Goal: Complete application form: Complete application form

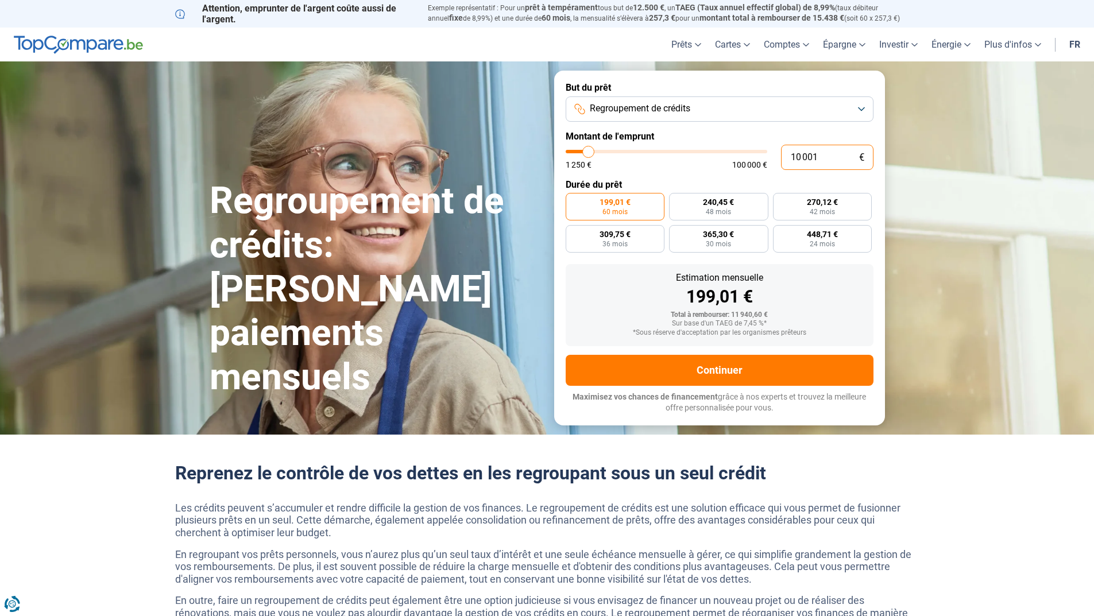
drag, startPoint x: 823, startPoint y: 157, endPoint x: 785, endPoint y: 154, distance: 38.0
click at [785, 154] on input "10 001" at bounding box center [827, 157] width 92 height 25
type input "5"
type input "1250"
type input "59"
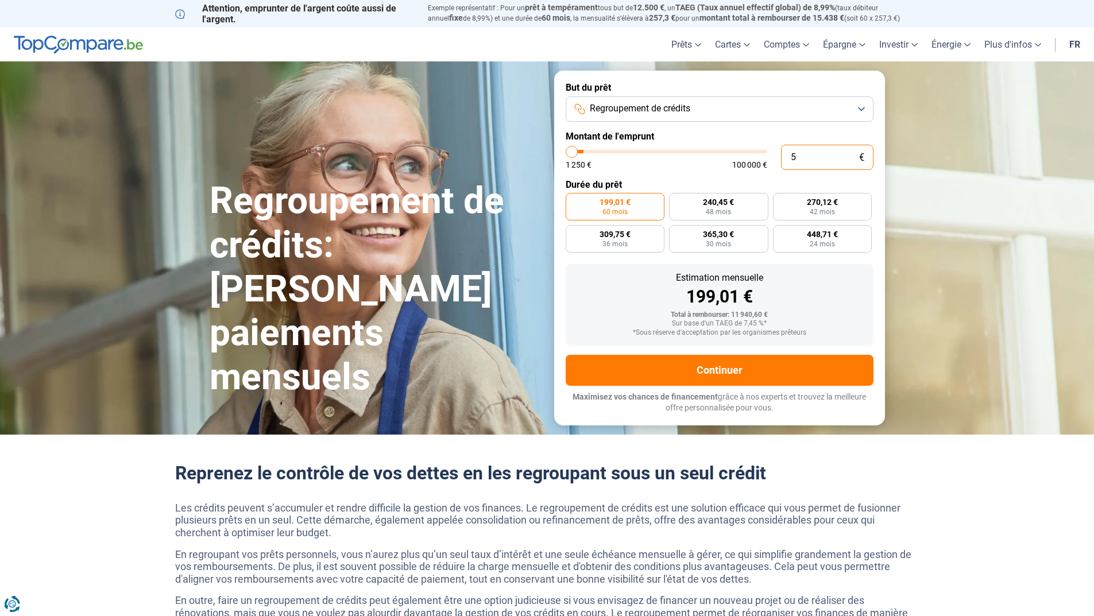
type input "1250"
type input "590"
type input "1250"
type input "5 900"
type input "6000"
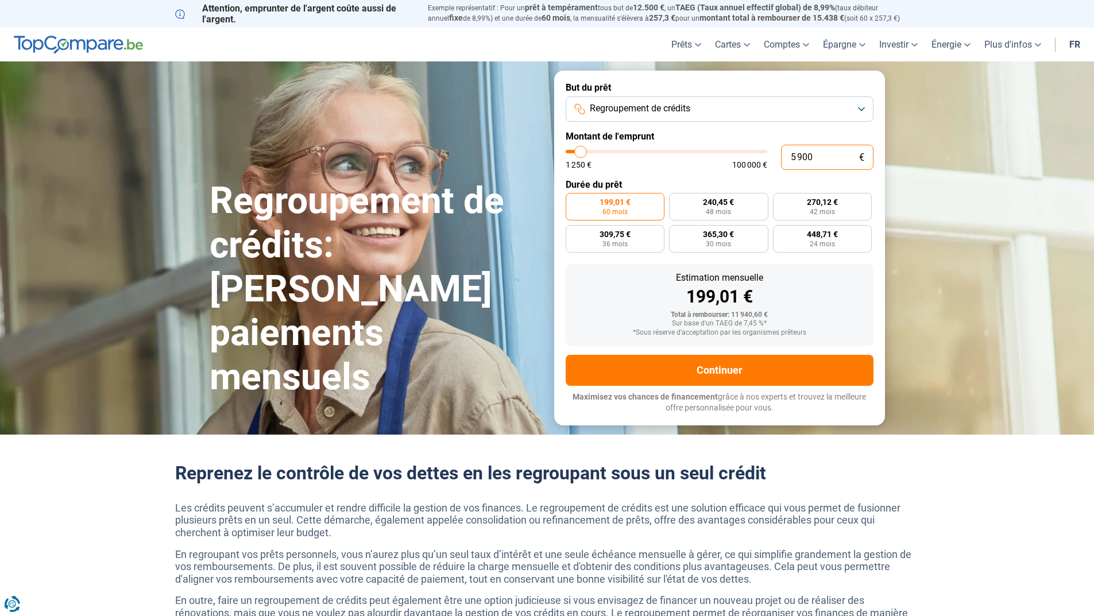
type input "59 000"
type input "59000"
radio input "false"
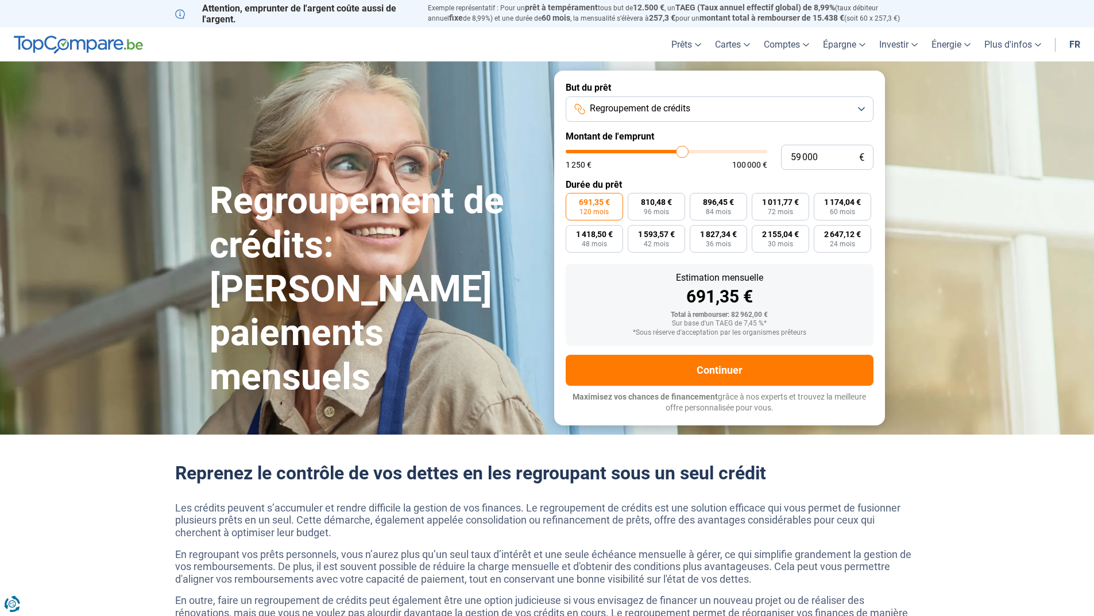
click at [703, 171] on form "But du prêt Regroupement de crédits Montant de l'emprunt 59 000 € 1 250 € 100 0…" at bounding box center [719, 248] width 331 height 354
drag, startPoint x: 820, startPoint y: 157, endPoint x: 782, endPoint y: 151, distance: 38.3
click at [782, 152] on input "59 000" at bounding box center [827, 157] width 92 height 25
type input "5"
type input "1250"
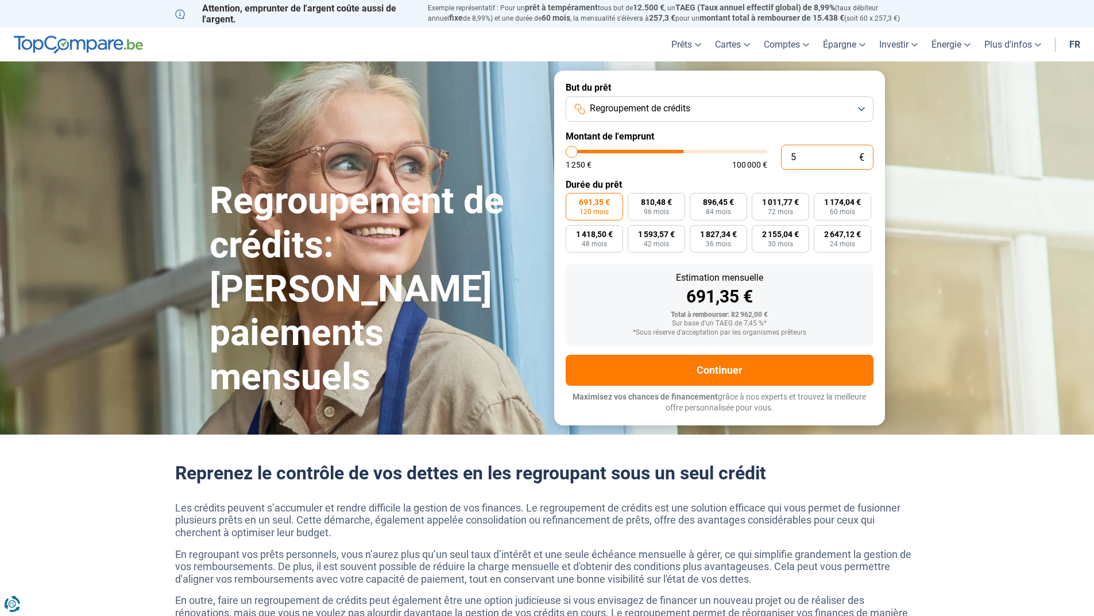
type input "58"
type input "1250"
type input "588"
type input "1250"
type input "5 885"
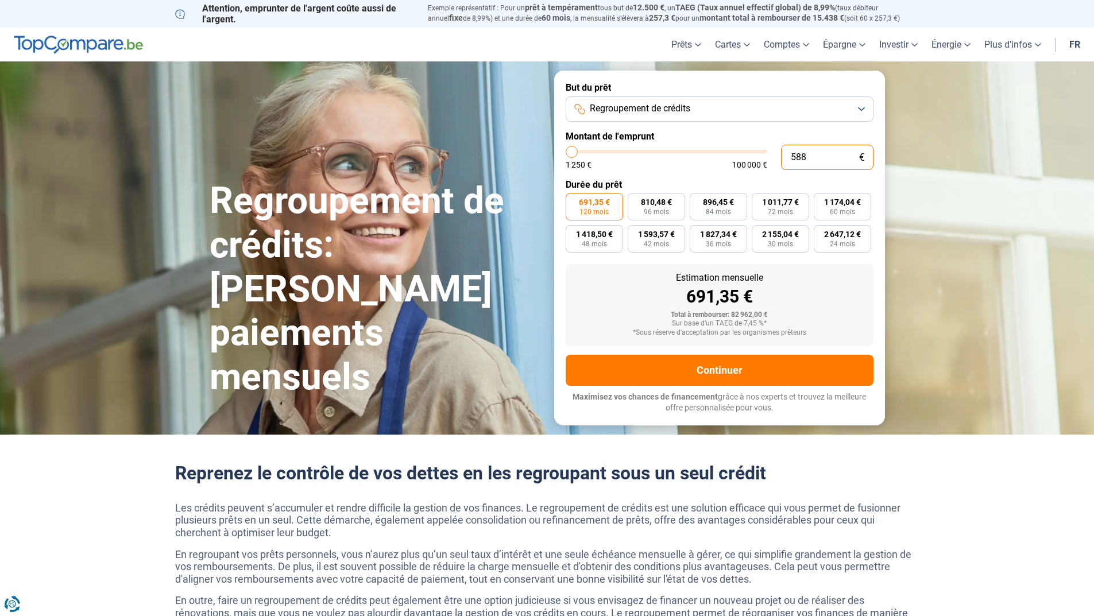
type input "6000"
type input "58 850"
type input "58750"
type input "588 500"
type input "100000"
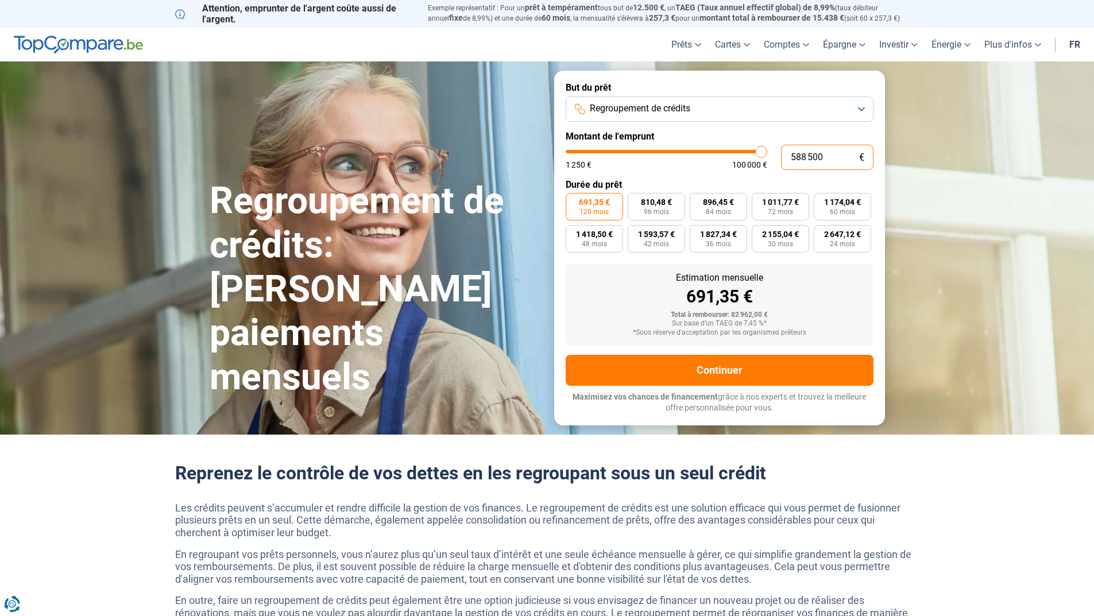
type input "58 850"
type input "58750"
type input "5 885"
type input "6000"
type input "588"
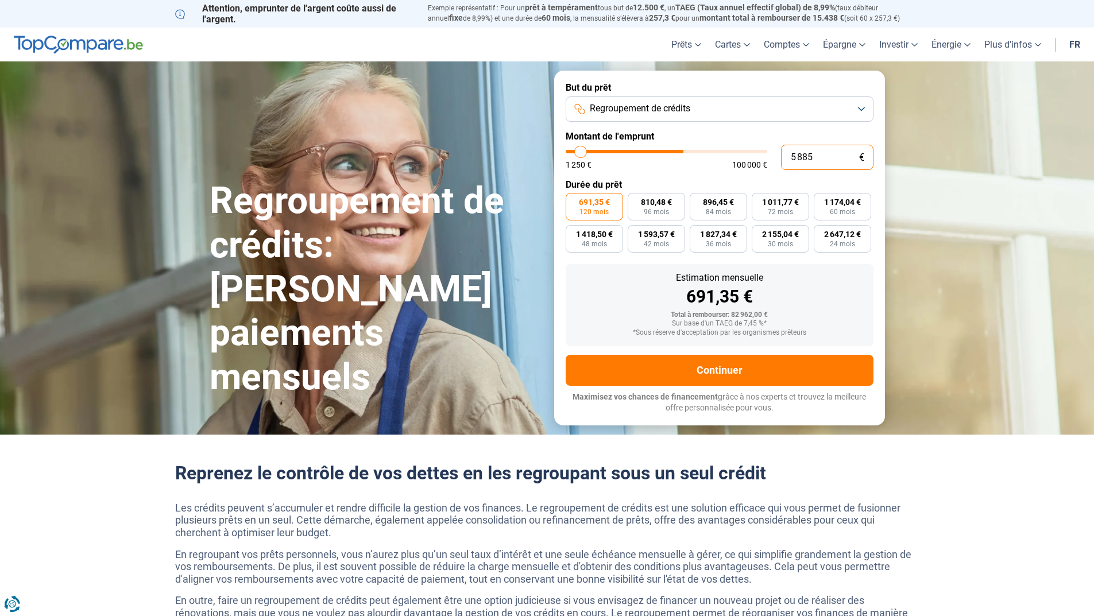
type input "1250"
type input "58"
type input "1250"
type input "585"
type input "1250"
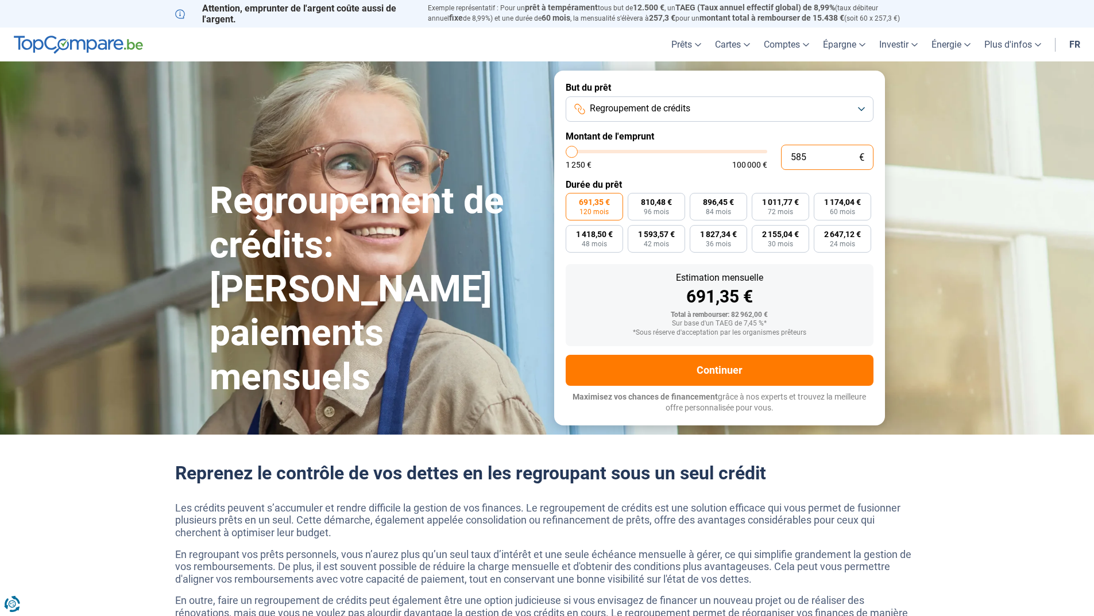
type input "5 850"
type input "5750"
type input "58 500"
type input "58500"
click at [707, 172] on form "But du prêt Regroupement de crédits Montant de l'emprunt 58 500 € 1 250 € 100 0…" at bounding box center [719, 248] width 331 height 354
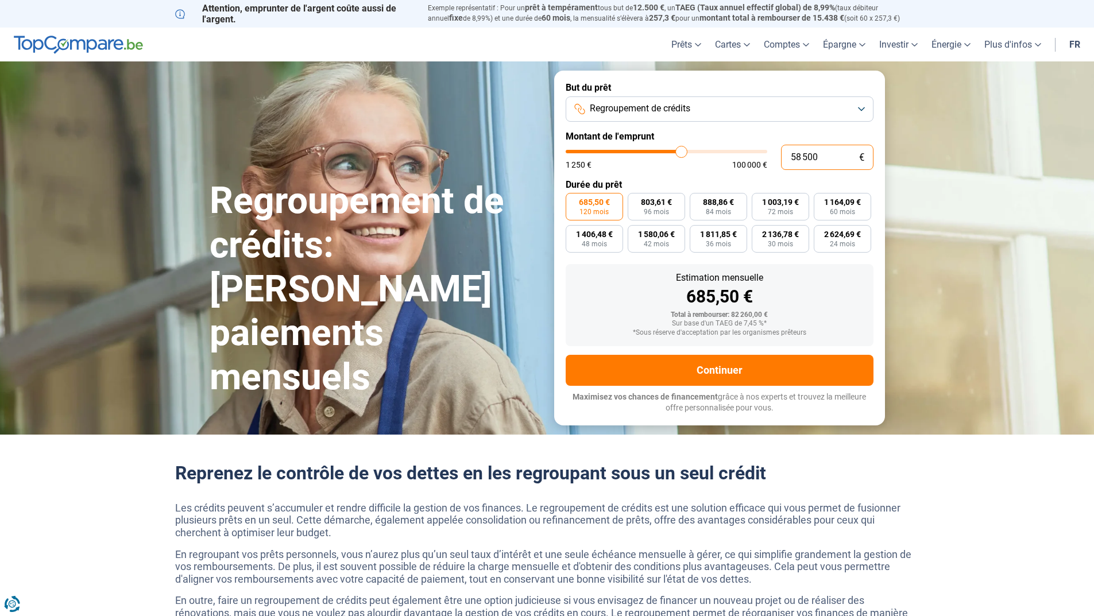
drag, startPoint x: 823, startPoint y: 155, endPoint x: 770, endPoint y: 155, distance: 52.8
click at [772, 156] on div "58 500 € 1 250 € 100 000 €" at bounding box center [720, 157] width 308 height 25
type input "5"
type input "1250"
type input "58"
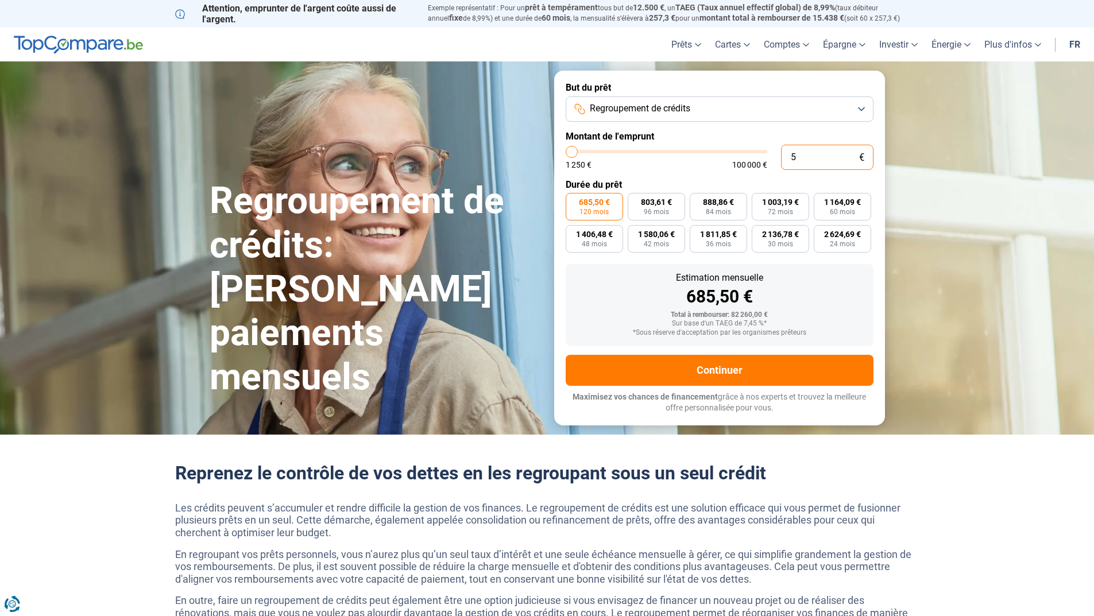
type input "1250"
type input "580"
type input "1250"
type input "5 800"
type input "5750"
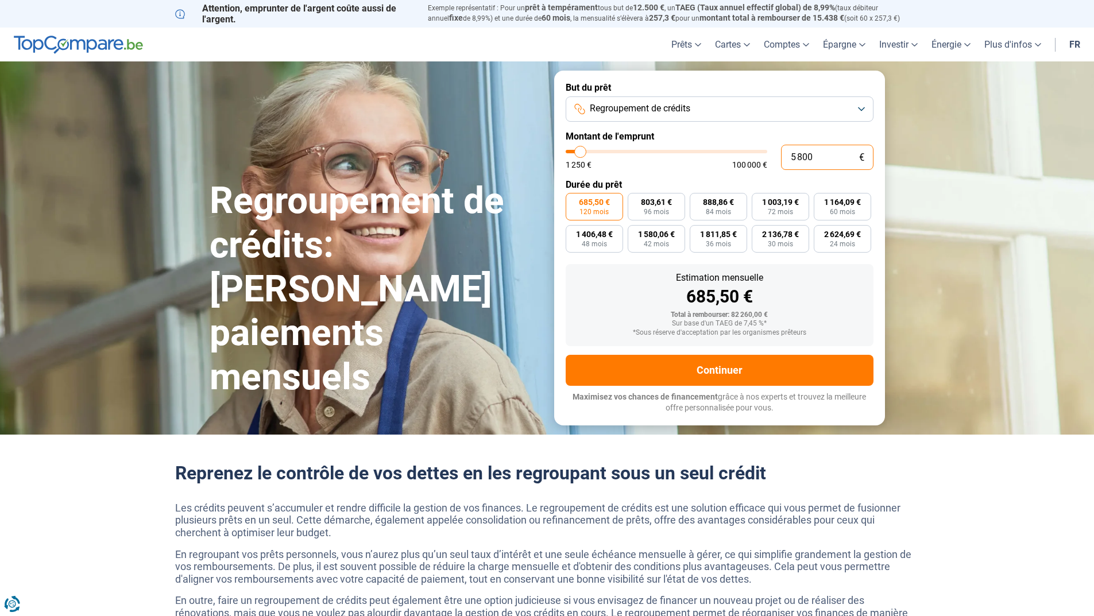
type input "58 000"
type input "58000"
type input "58 000"
click at [671, 171] on form "But du prêt Regroupement de crédits Montant de l'emprunt 58 000 € 1 250 € 100 0…" at bounding box center [719, 248] width 331 height 354
click at [778, 207] on label "994,62 € 72 mois" at bounding box center [780, 207] width 57 height 28
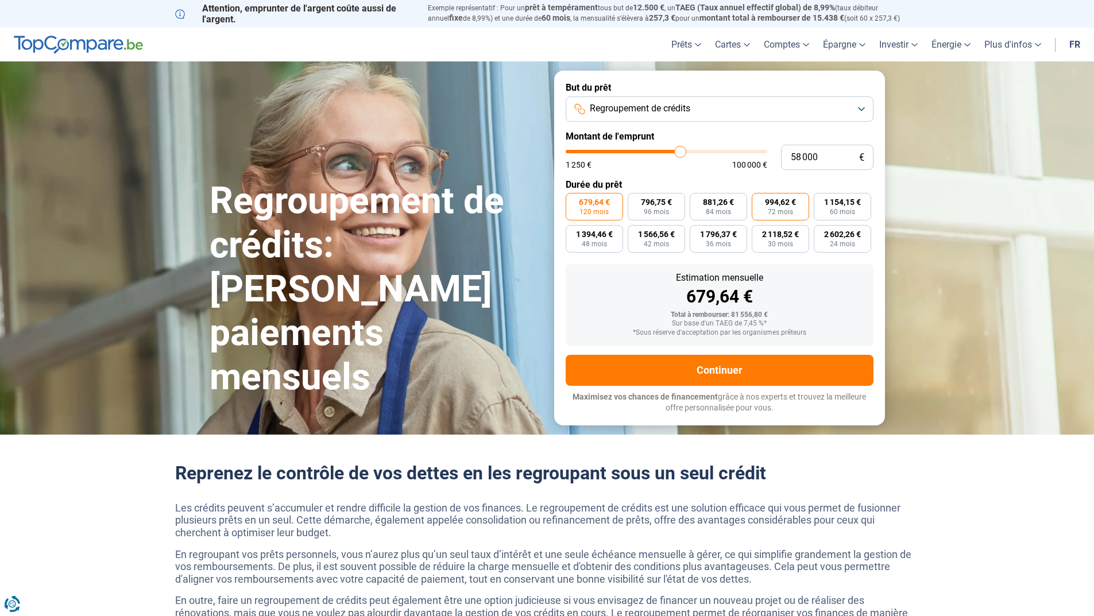
click at [759, 200] on input "994,62 € 72 mois" at bounding box center [755, 196] width 7 height 7
radio input "true"
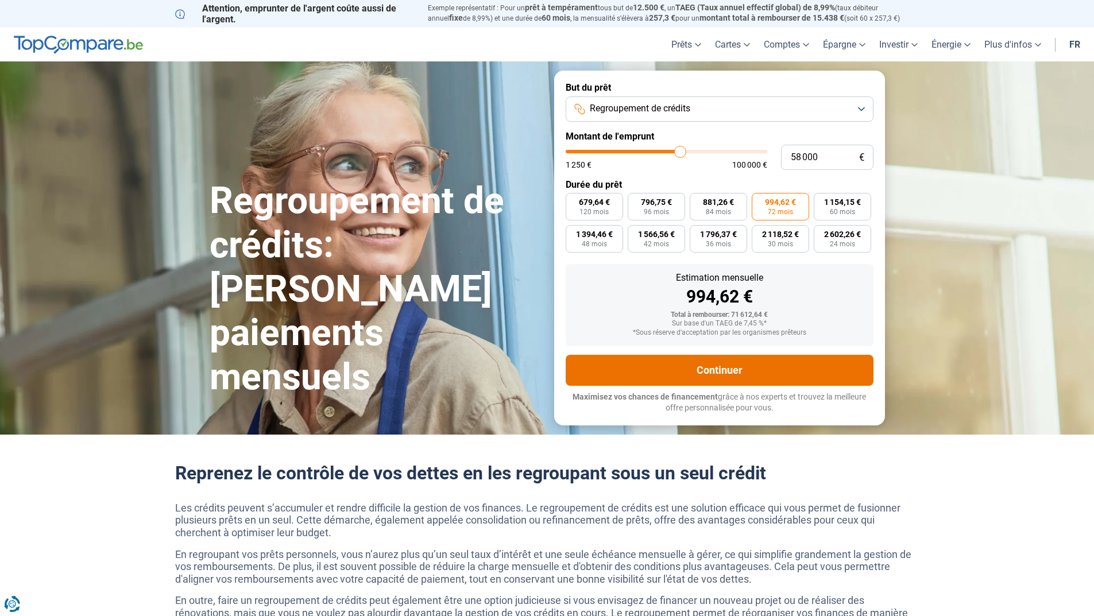
click at [713, 363] on button "Continuer" at bounding box center [720, 370] width 308 height 31
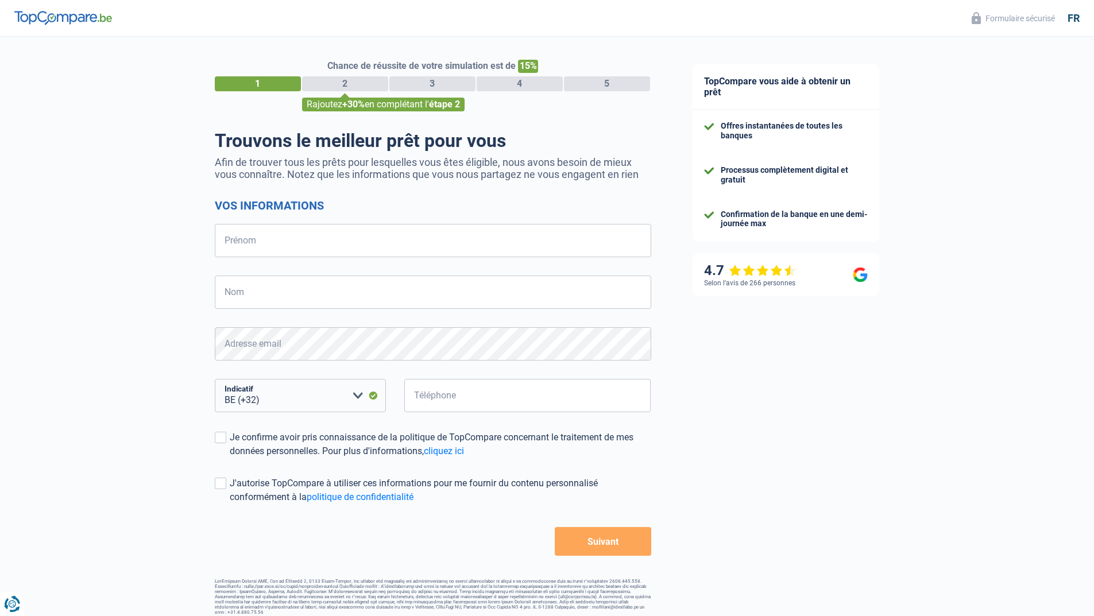
select select "32"
click at [335, 235] on input "Prénom" at bounding box center [433, 240] width 436 height 33
type input "[PERSON_NAME]"
click at [272, 292] on input "Nom" at bounding box center [433, 292] width 436 height 33
type input "Deputter"
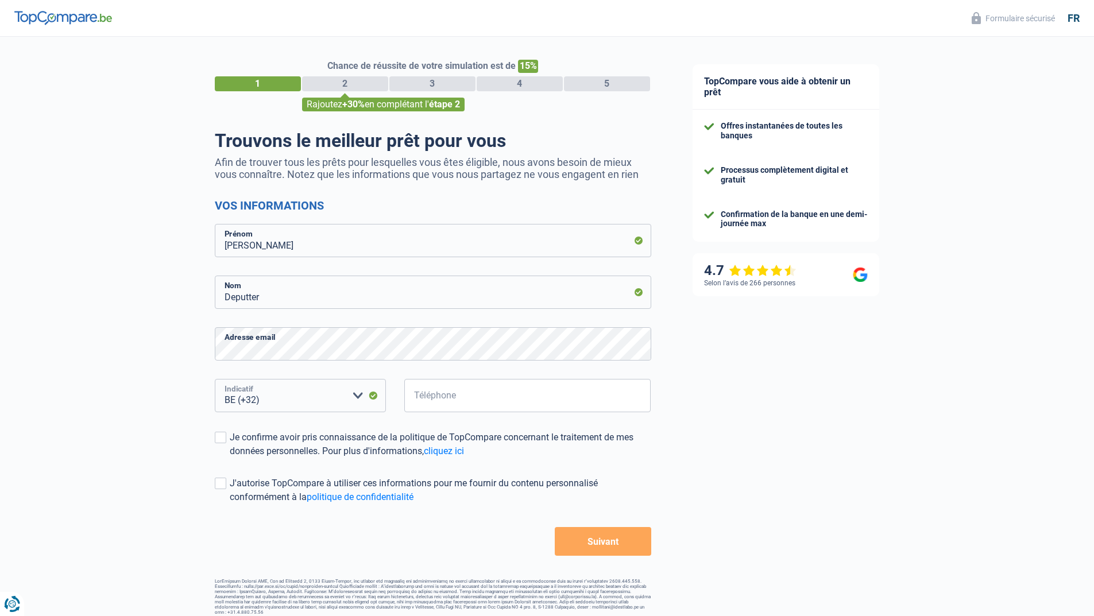
click at [306, 396] on select "BE (+32) LU (+352) Veuillez sélectionner une option" at bounding box center [300, 395] width 171 height 33
click at [215, 380] on select "BE (+32) LU (+352) Veuillez sélectionner une option" at bounding box center [300, 395] width 171 height 33
click at [477, 398] on input "Téléphone" at bounding box center [527, 395] width 247 height 33
type input "474737748"
click at [221, 436] on span at bounding box center [220, 437] width 11 height 11
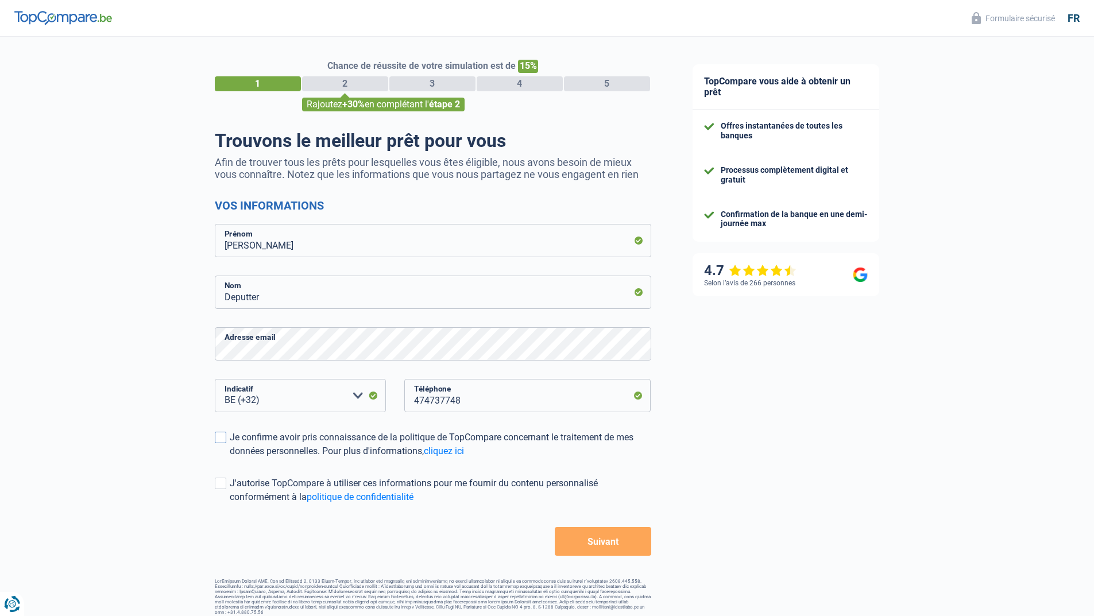
click at [230, 458] on input "Je confirme avoir pris connaissance de la politique de TopCompare concernant le…" at bounding box center [230, 458] width 0 height 0
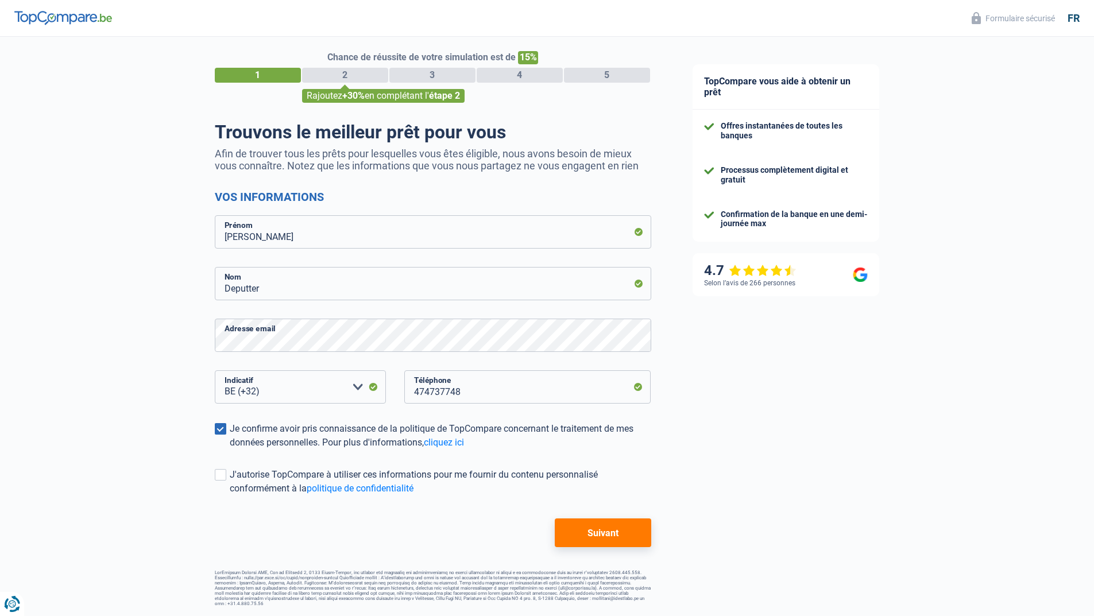
scroll to position [11, 0]
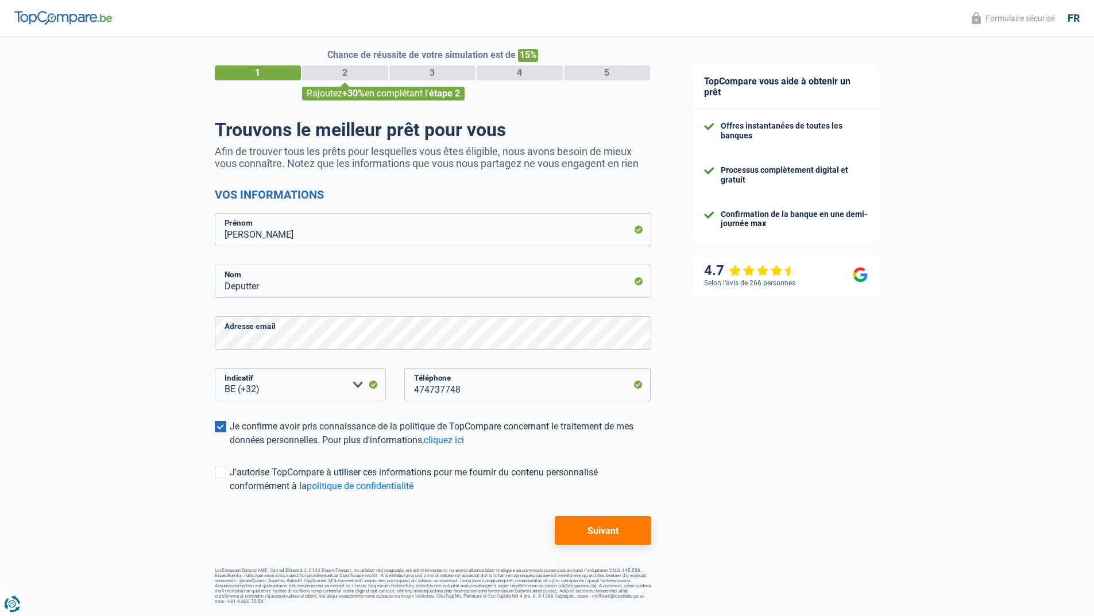
click at [603, 531] on button "Suivant" at bounding box center [603, 530] width 96 height 29
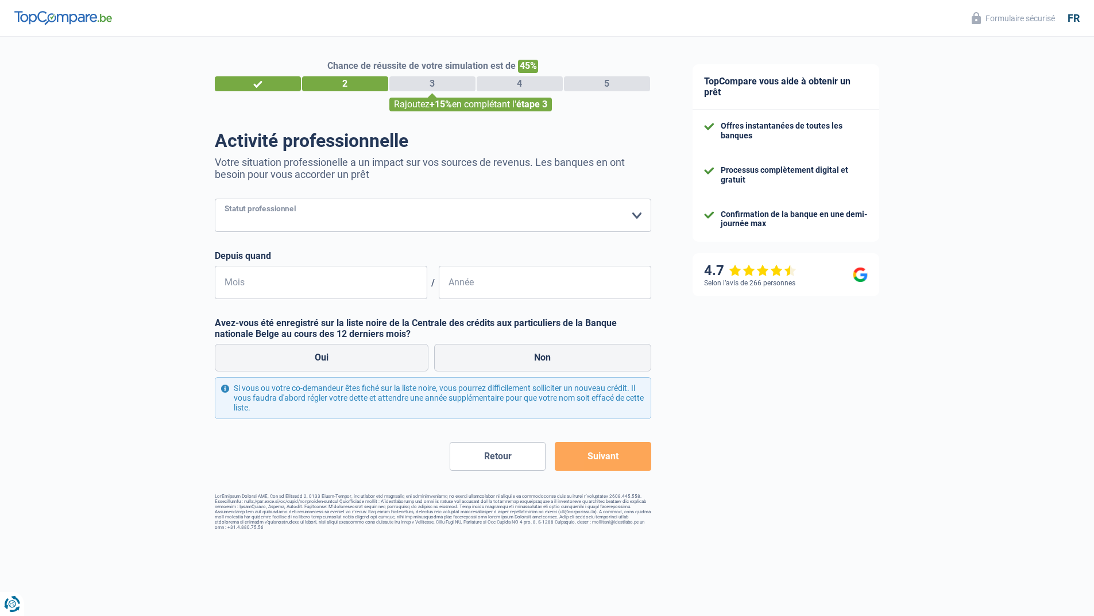
click at [637, 219] on select "Ouvrier Employé privé Employé public Invalide Indépendant Pensionné Chômeur Mut…" at bounding box center [433, 215] width 436 height 33
select select "worker"
click at [215, 200] on select "Ouvrier Employé privé Employé public Invalide Indépendant Pensionné Chômeur Mut…" at bounding box center [433, 215] width 436 height 33
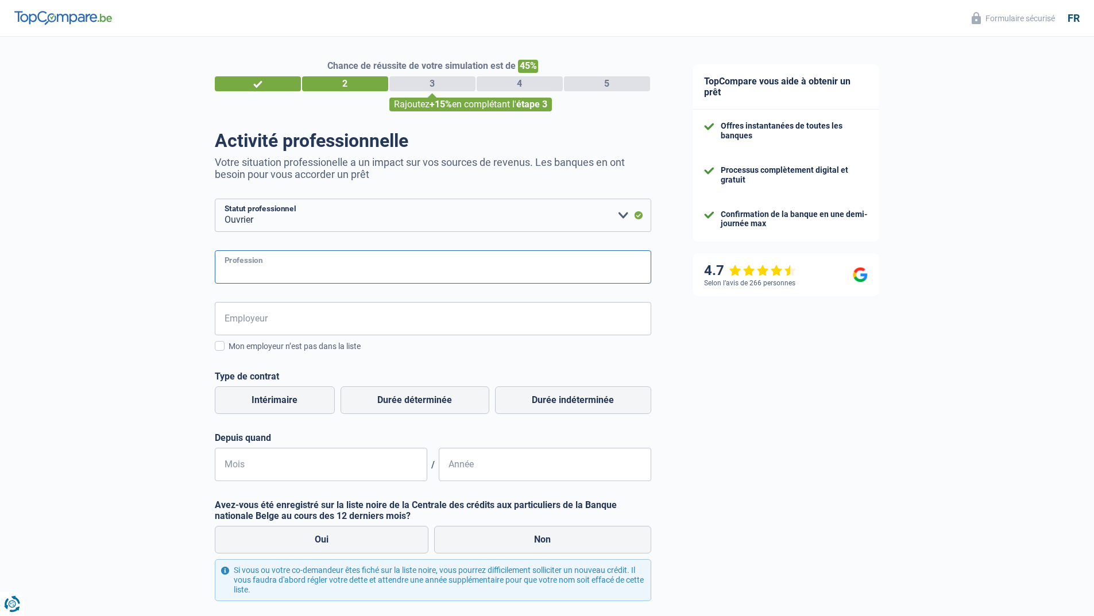
click at [295, 266] on input "Profession" at bounding box center [433, 266] width 436 height 33
type input "Assistant technique de rédaction, metteur en page"
click at [295, 323] on input "Employeur" at bounding box center [433, 318] width 436 height 33
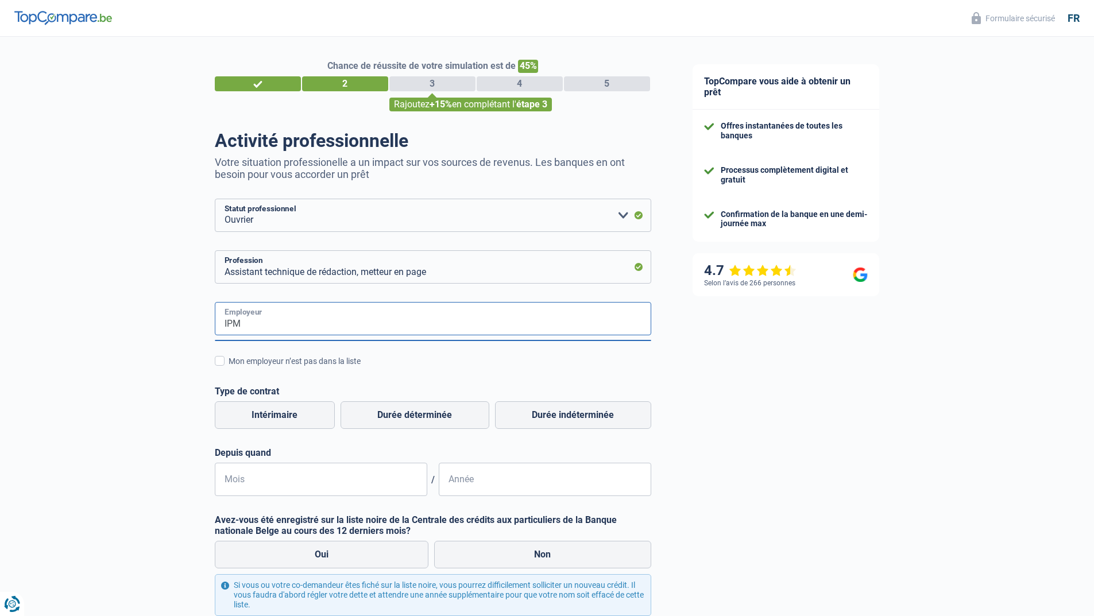
click at [269, 322] on input "IPM" at bounding box center [433, 318] width 436 height 33
type input "I"
click at [348, 324] on input "Employeur" at bounding box center [433, 318] width 436 height 33
click at [273, 313] on input "Employeur" at bounding box center [433, 318] width 436 height 33
click at [225, 324] on input "Employeur" at bounding box center [433, 318] width 436 height 33
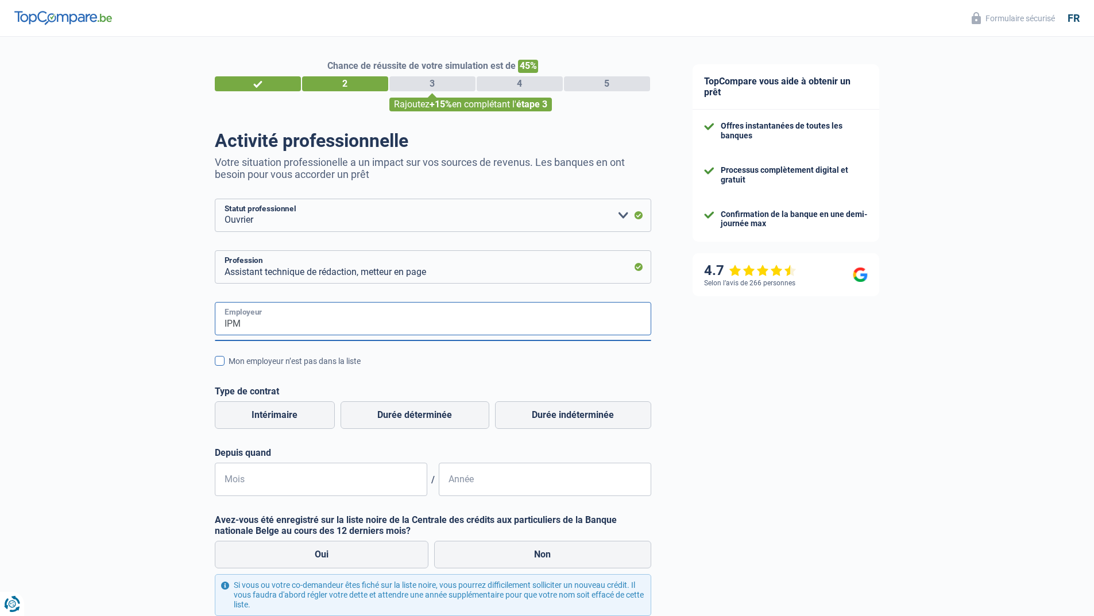
type input "IPM"
click at [219, 359] on span at bounding box center [220, 361] width 10 height 10
click at [229, 367] on input "Mon employeur n’est pas dans la liste" at bounding box center [229, 367] width 0 height 0
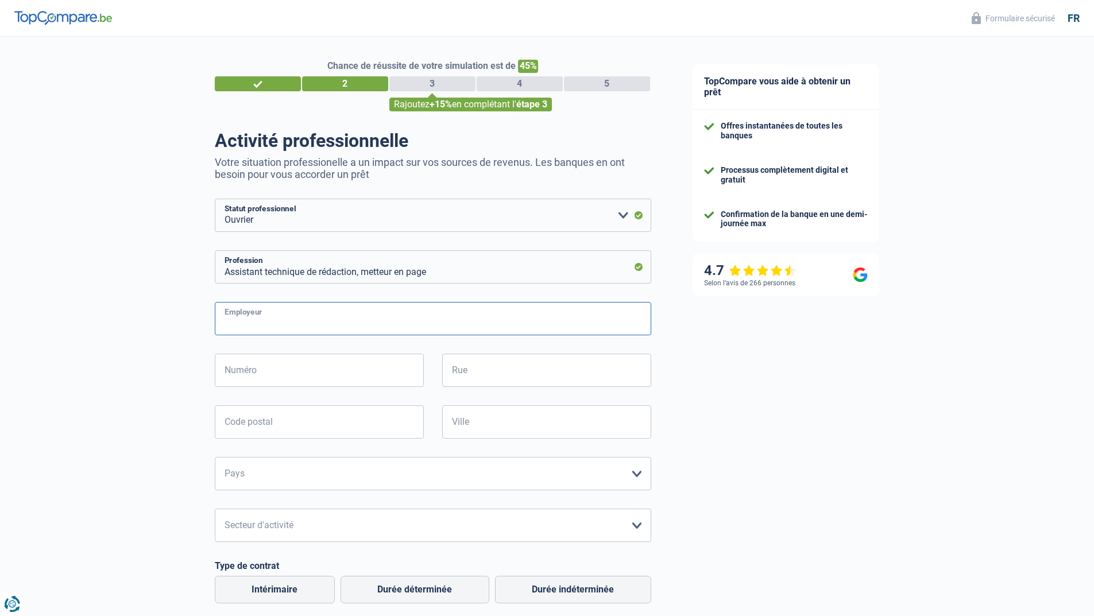
click at [281, 318] on input "Employeur" at bounding box center [433, 318] width 436 height 33
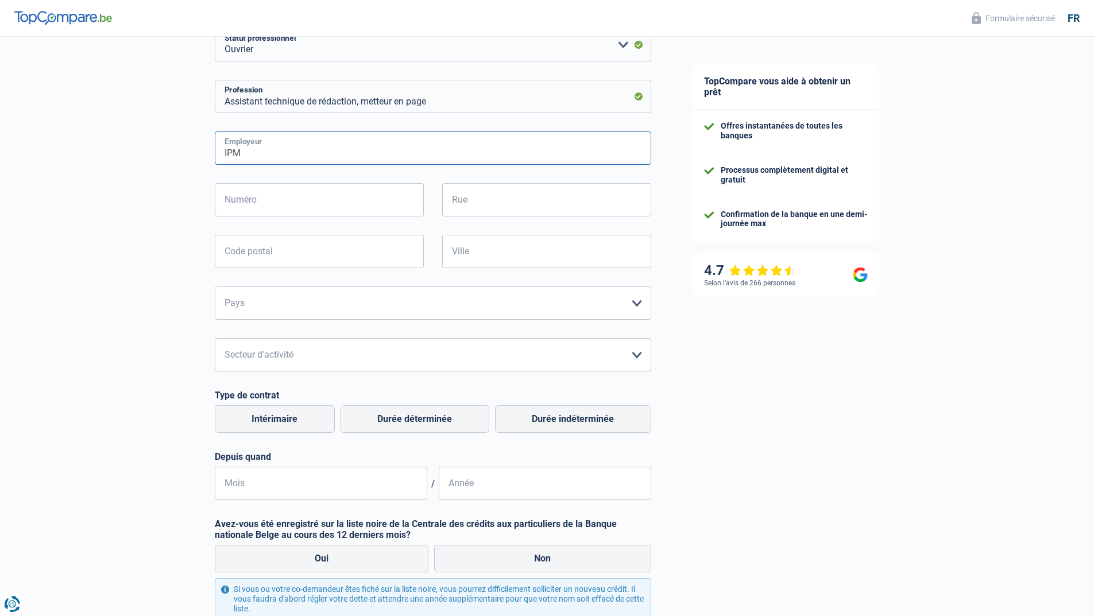
scroll to position [172, 0]
type input "IPM"
click at [536, 418] on label "Durée indéterminée" at bounding box center [573, 418] width 156 height 28
click at [536, 418] on input "Durée indéterminée" at bounding box center [573, 418] width 156 height 28
radio input "true"
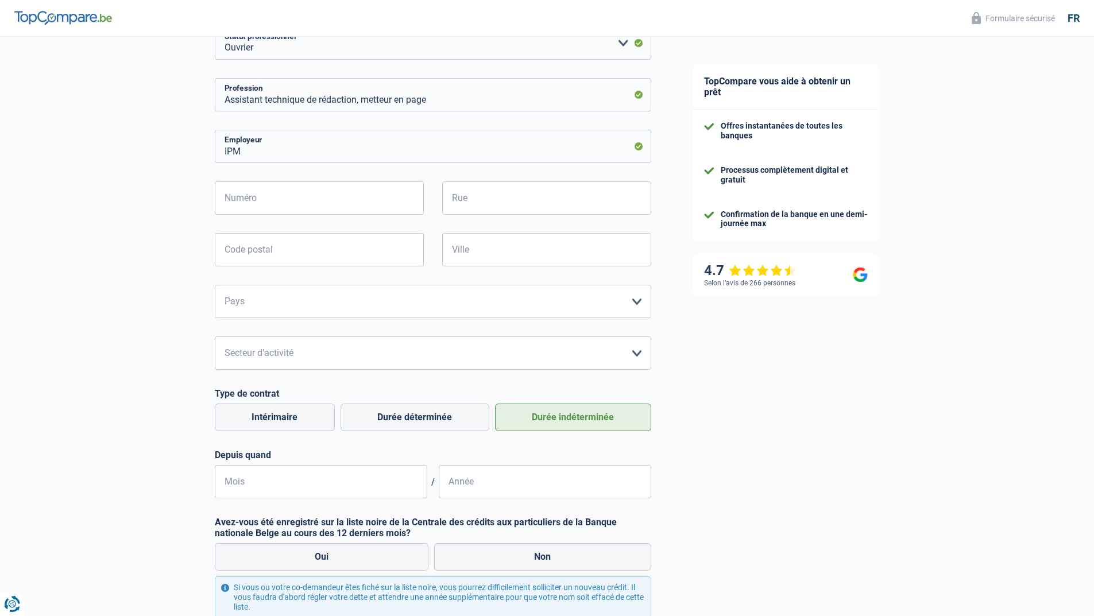
scroll to position [230, 0]
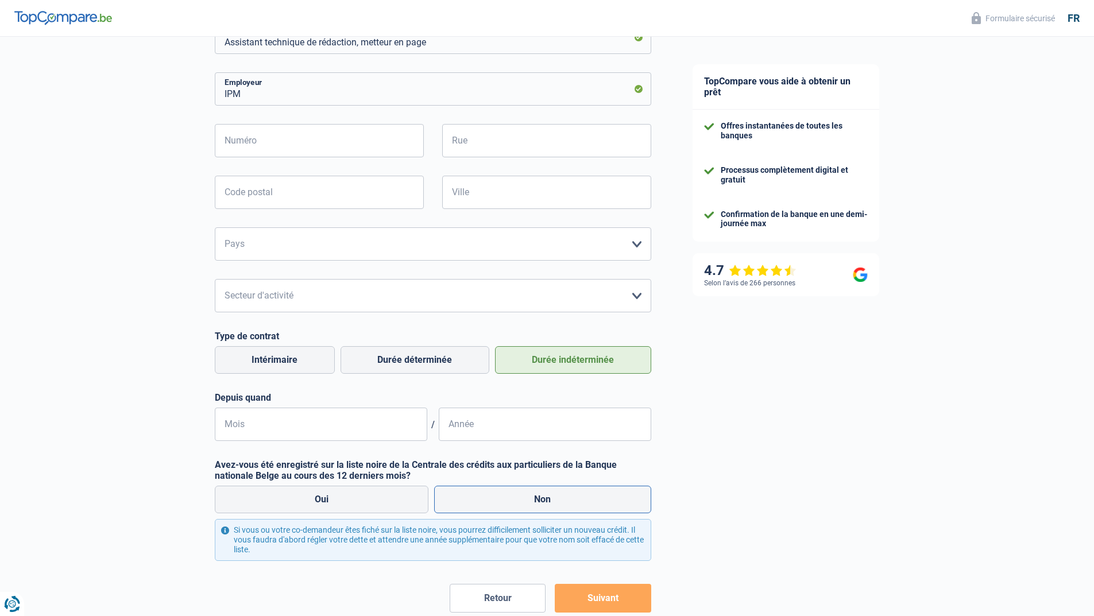
click at [482, 498] on label "Non" at bounding box center [542, 500] width 217 height 28
click at [482, 498] on input "Non" at bounding box center [542, 500] width 217 height 28
radio input "true"
click at [277, 425] on input "Mois" at bounding box center [321, 424] width 212 height 33
type input "08"
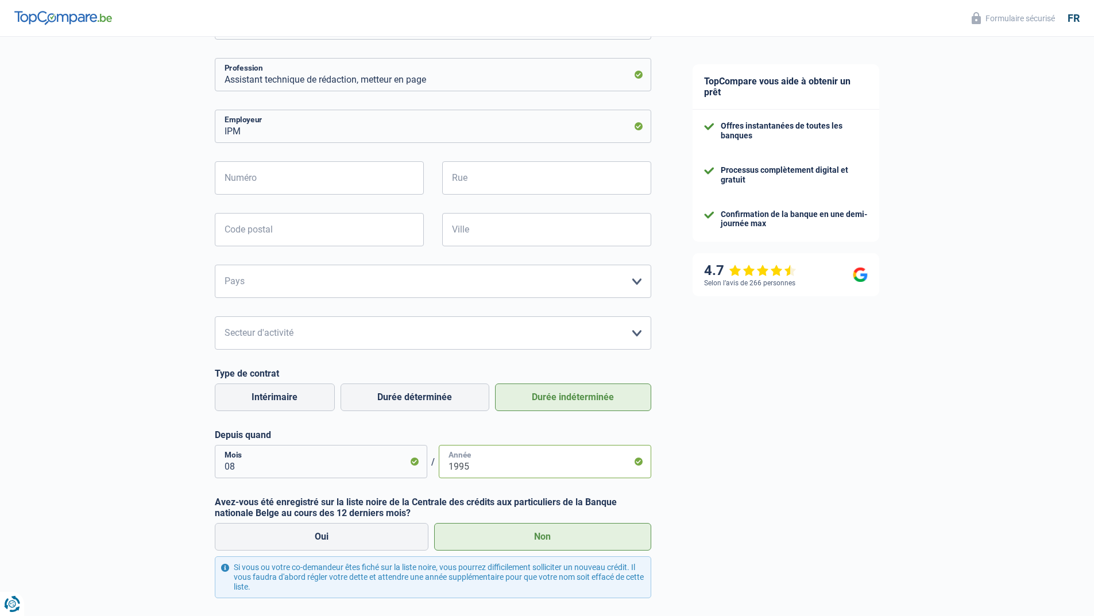
scroll to position [172, 0]
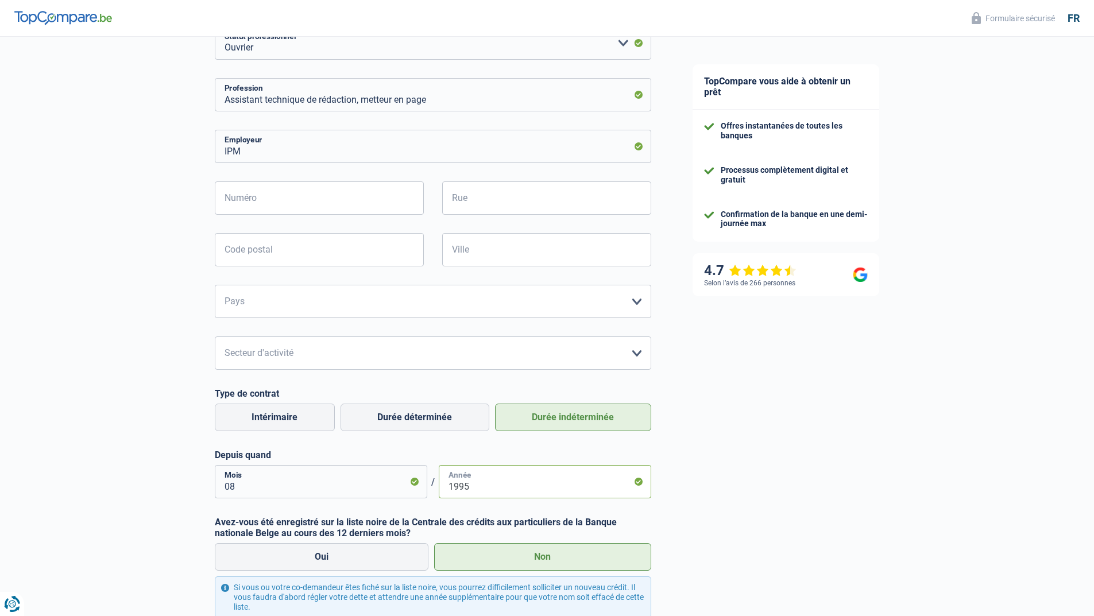
type input "1995"
click at [295, 198] on input "Numéro" at bounding box center [319, 197] width 209 height 33
type input "79"
click at [478, 200] on input "Rue" at bounding box center [546, 197] width 209 height 33
click at [452, 205] on input "des Francs" at bounding box center [546, 197] width 209 height 33
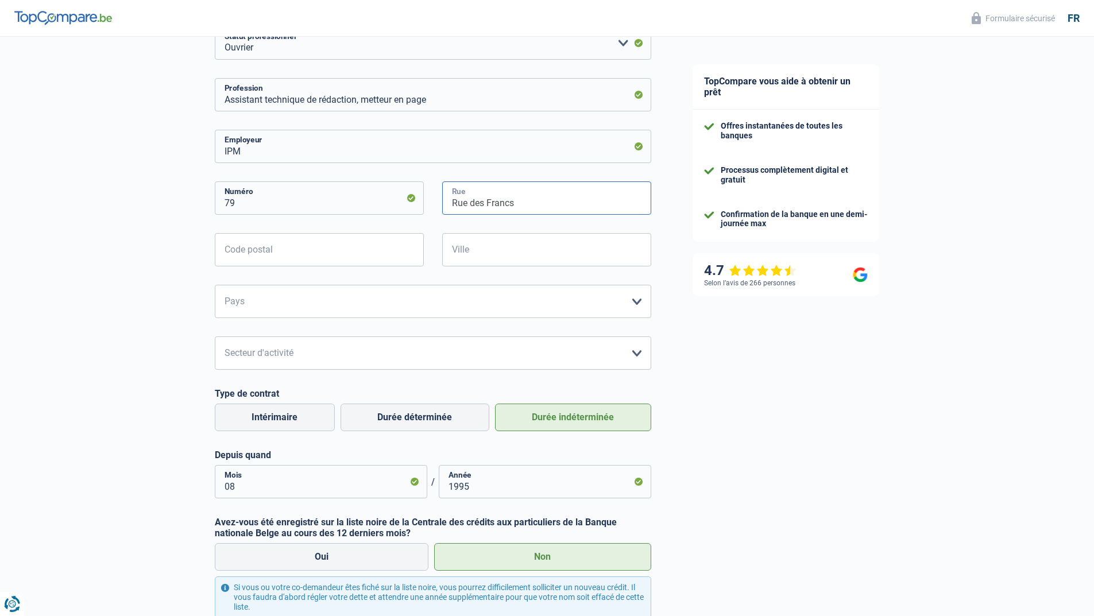
type input "Rue des Francs"
click at [293, 248] on input "Code postal" at bounding box center [319, 249] width 209 height 33
type input "1040"
click at [494, 250] on input "Ville" at bounding box center [546, 249] width 209 height 33
type input "Etterbeeck"
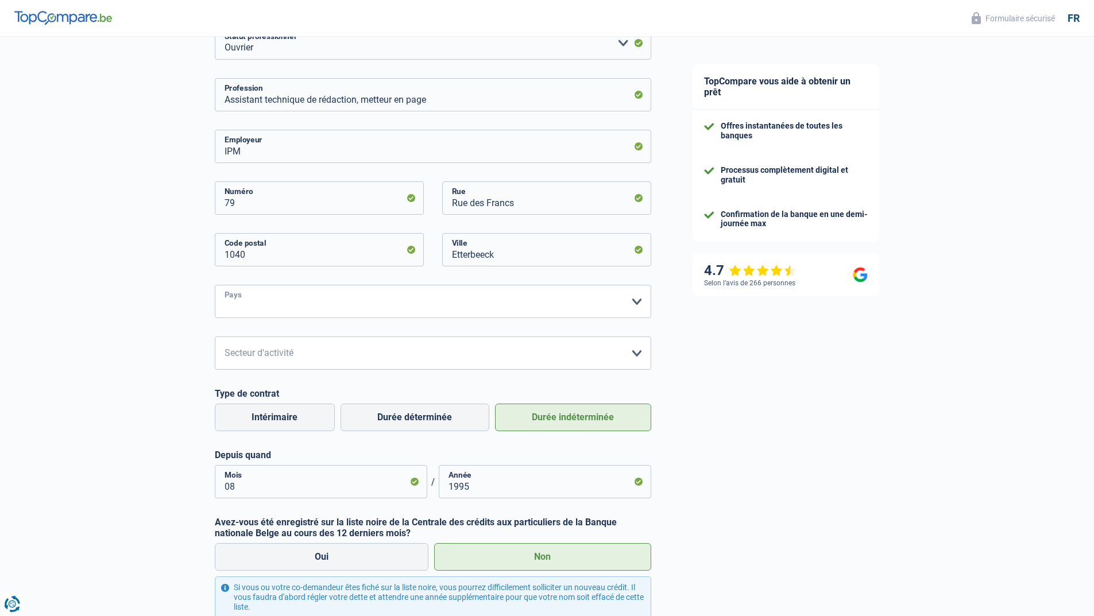
click at [638, 298] on select "[GEOGRAPHIC_DATA] [GEOGRAPHIC_DATA] [GEOGRAPHIC_DATA] [GEOGRAPHIC_DATA] [GEOGRA…" at bounding box center [433, 301] width 436 height 33
select select "BE"
click at [215, 286] on select "[GEOGRAPHIC_DATA] [GEOGRAPHIC_DATA] [GEOGRAPHIC_DATA] [GEOGRAPHIC_DATA] [GEOGRA…" at bounding box center [433, 301] width 436 height 33
click at [636, 355] on select "Agriculture/Pêche Industrie Horeca Courier/Fitness/Taxi Construction Banques/As…" at bounding box center [433, 352] width 436 height 33
select select "industry"
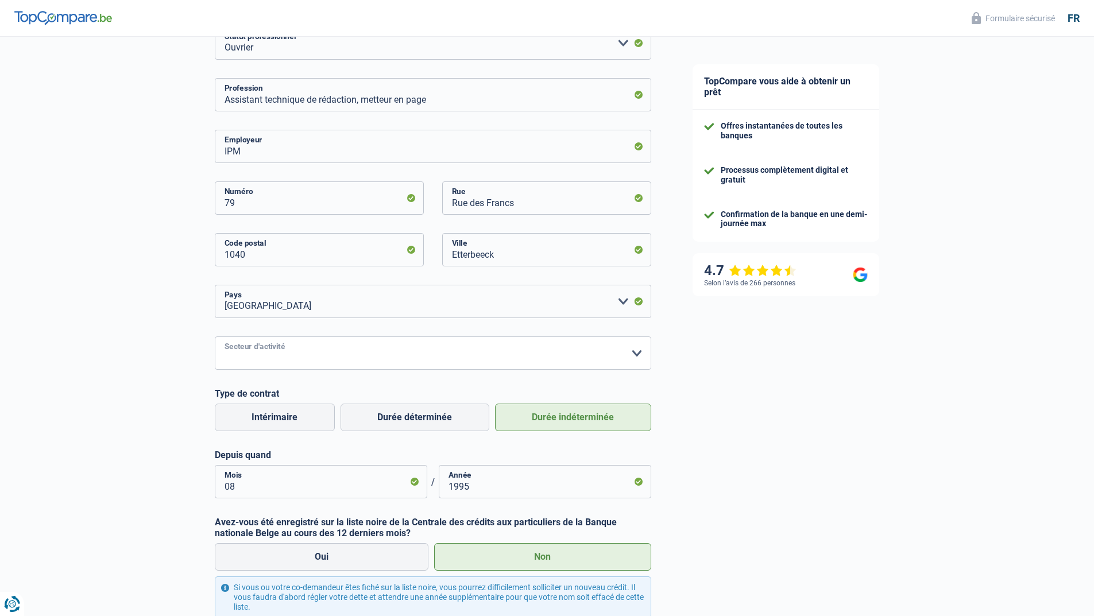
click at [215, 338] on select "Agriculture/Pêche Industrie Horeca Courier/Fitness/Taxi Construction Banques/As…" at bounding box center [433, 352] width 436 height 33
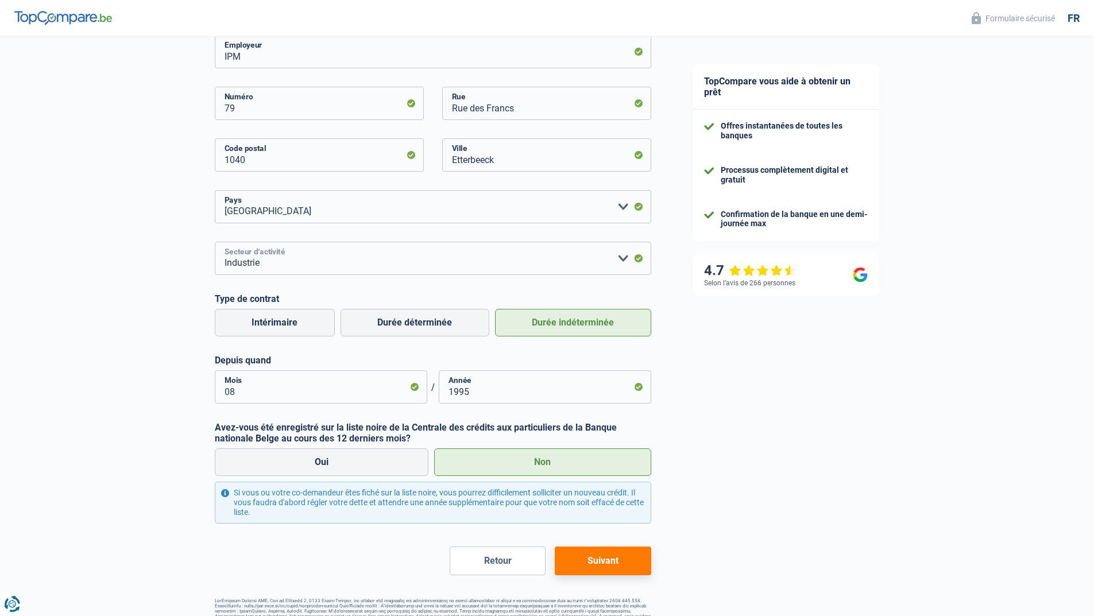
scroll to position [294, 0]
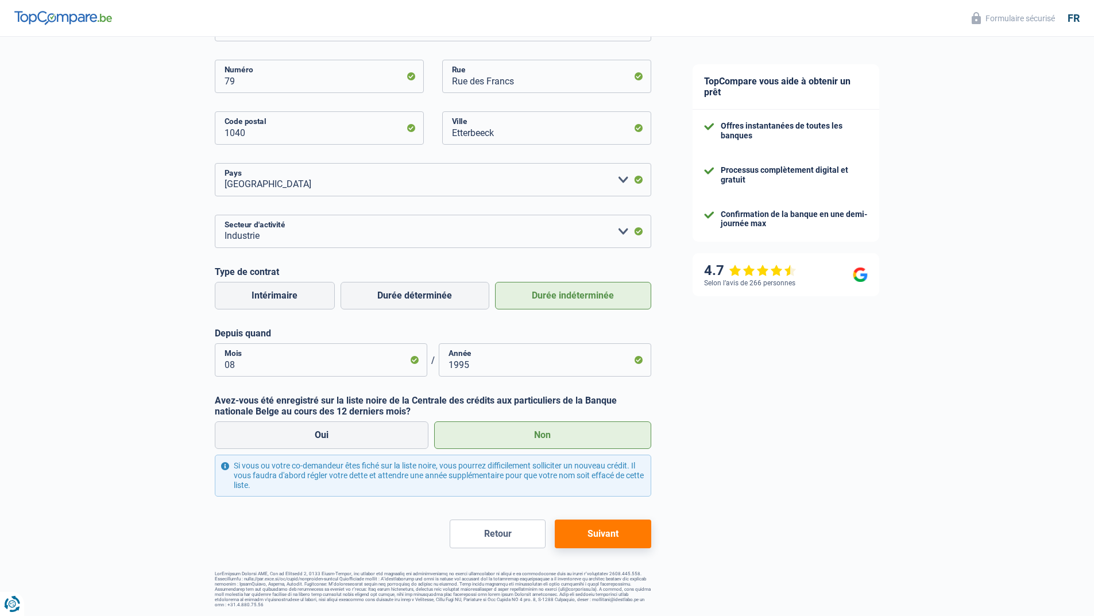
click at [608, 533] on button "Suivant" at bounding box center [603, 534] width 96 height 29
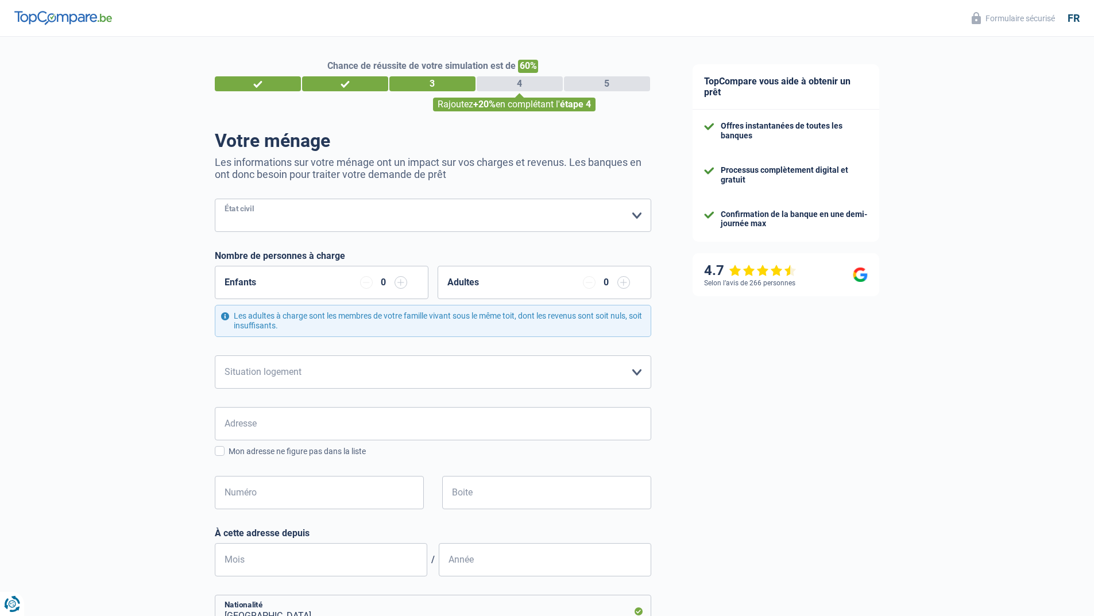
click at [637, 218] on select "[PERSON_NAME](e) Cohabitant(e) légal(e) Divorcé(e) Veuf(ve) Séparé (de fait) Ve…" at bounding box center [433, 215] width 436 height 33
select select "married"
click at [215, 200] on select "[PERSON_NAME](e) Cohabitant(e) légal(e) Divorcé(e) Veuf(ve) Séparé (de fait) Ve…" at bounding box center [433, 215] width 436 height 33
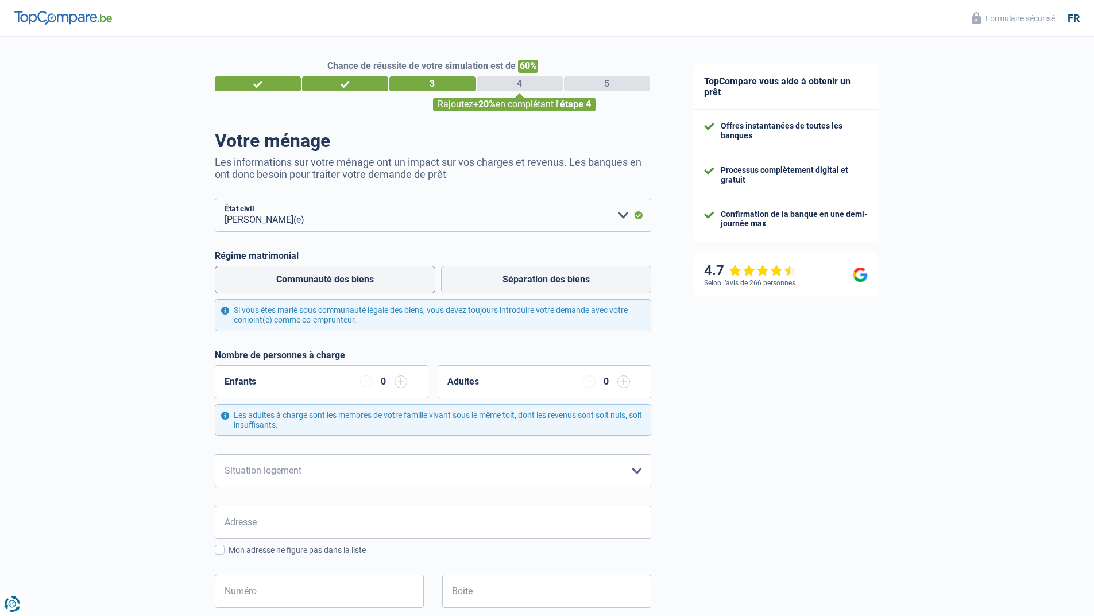
click at [321, 277] on label "Communauté des biens" at bounding box center [325, 280] width 220 height 28
click at [321, 277] on input "Communauté des biens" at bounding box center [325, 280] width 220 height 28
radio input "true"
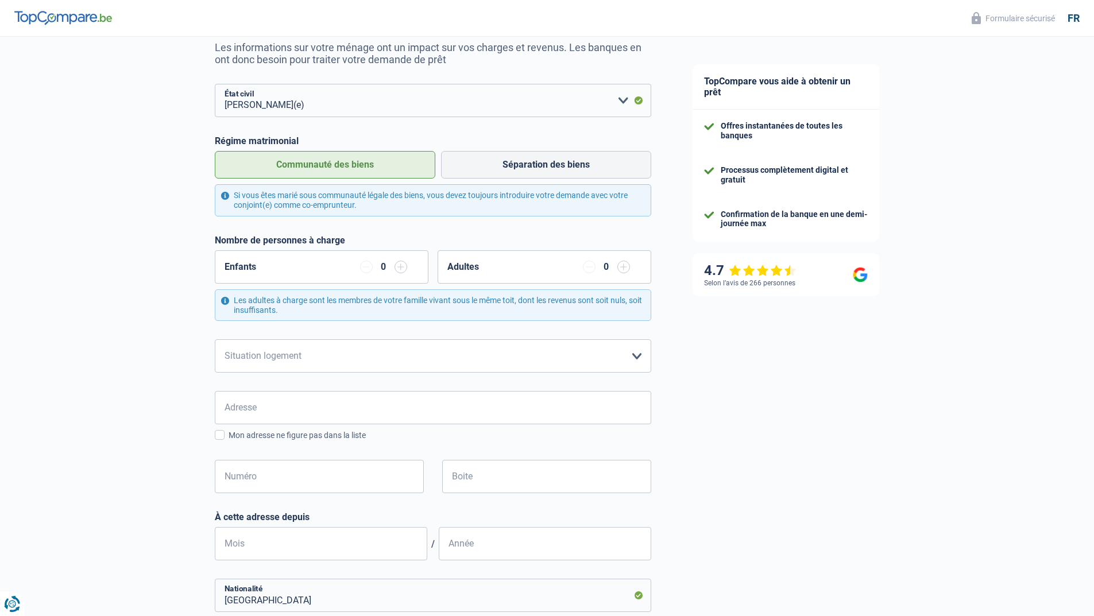
scroll to position [172, 0]
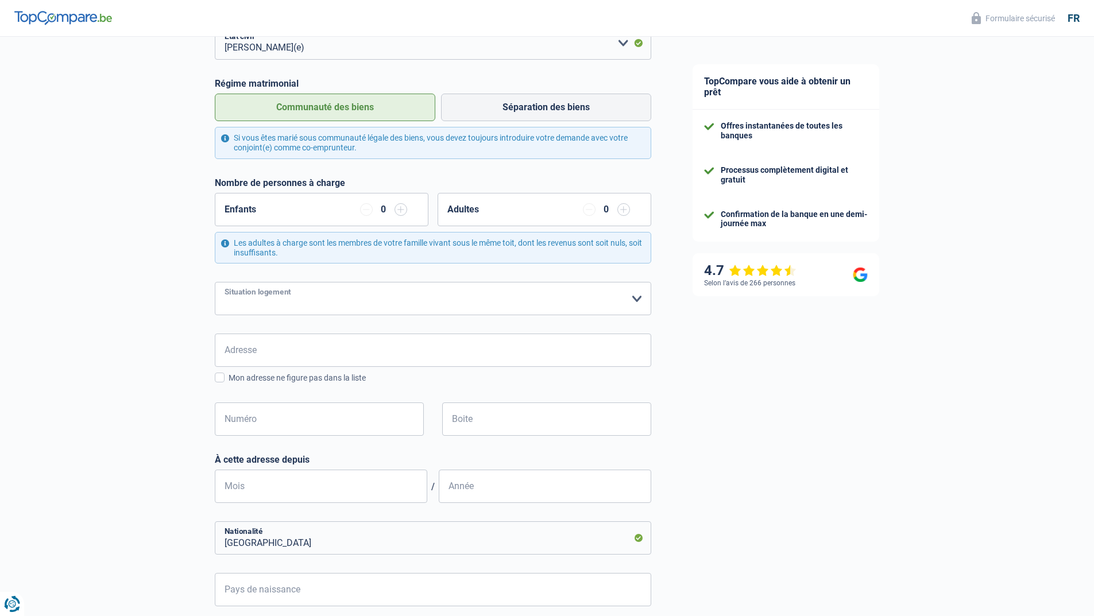
click at [634, 300] on select "Locataire Propriétaire avec prêt hypothécaire Propriétaire sans prêt hypothécai…" at bounding box center [433, 298] width 436 height 33
select select "ownerWithMortgage"
click at [215, 283] on select "Locataire Propriétaire avec prêt hypothécaire Propriétaire sans prêt hypothécai…" at bounding box center [433, 298] width 436 height 33
click at [270, 350] on input "Adresse" at bounding box center [433, 350] width 436 height 33
click at [223, 380] on span at bounding box center [220, 378] width 10 height 10
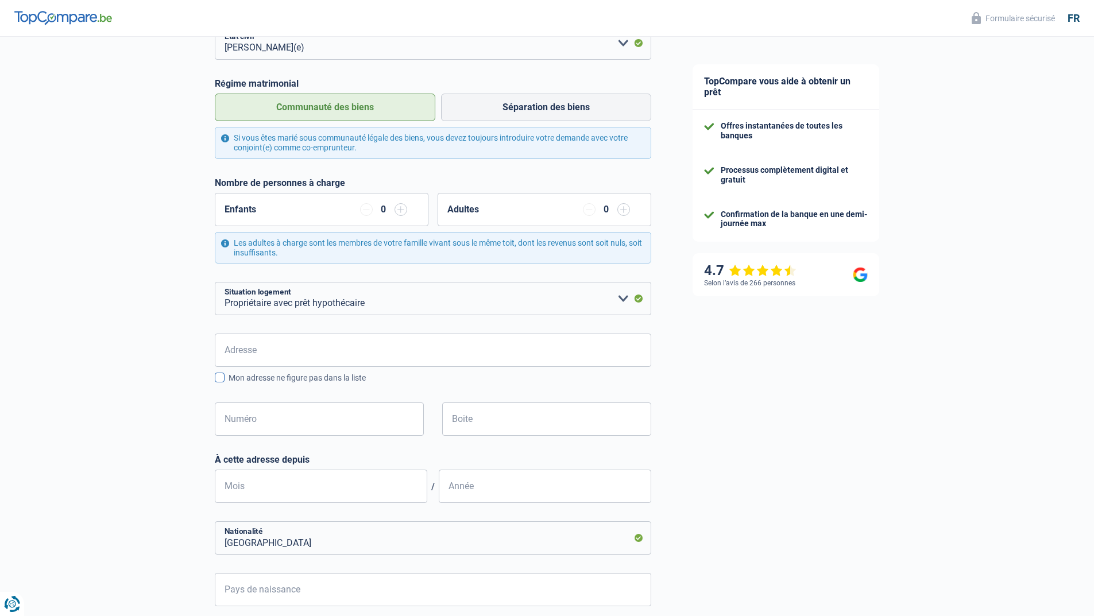
click at [229, 384] on input "Mon adresse ne figure pas dans la liste" at bounding box center [229, 384] width 0 height 0
click at [273, 352] on input "Rue" at bounding box center [433, 350] width 436 height 33
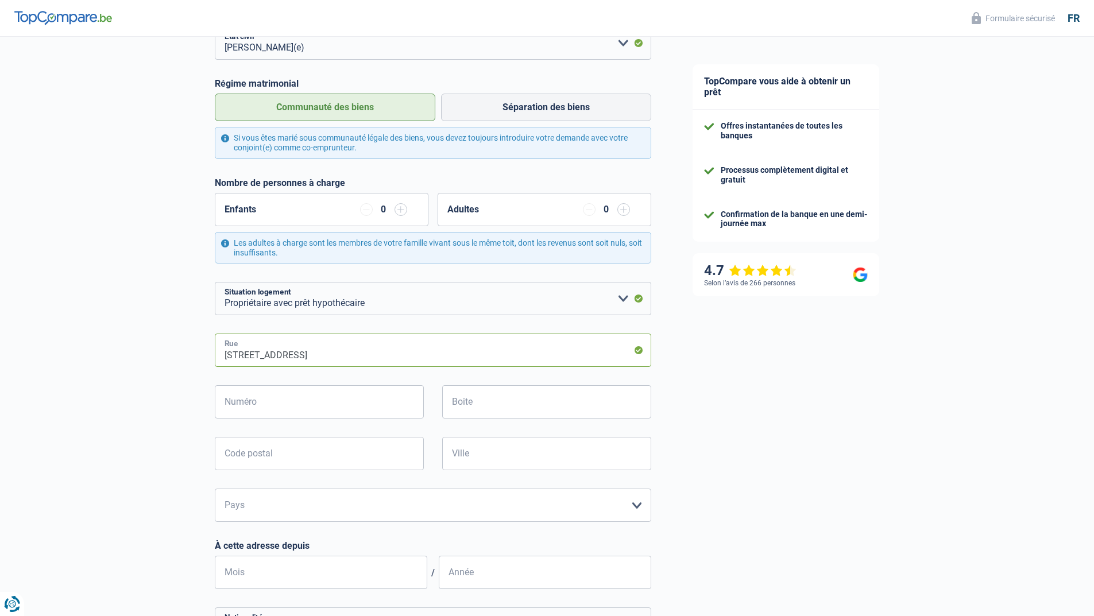
click at [245, 356] on input "[STREET_ADDRESS]" at bounding box center [433, 350] width 436 height 33
type input "[GEOGRAPHIC_DATA]"
click at [288, 408] on input "Numéro" at bounding box center [319, 401] width 209 height 33
type input "28B"
click at [309, 445] on input "Code postal" at bounding box center [319, 453] width 209 height 33
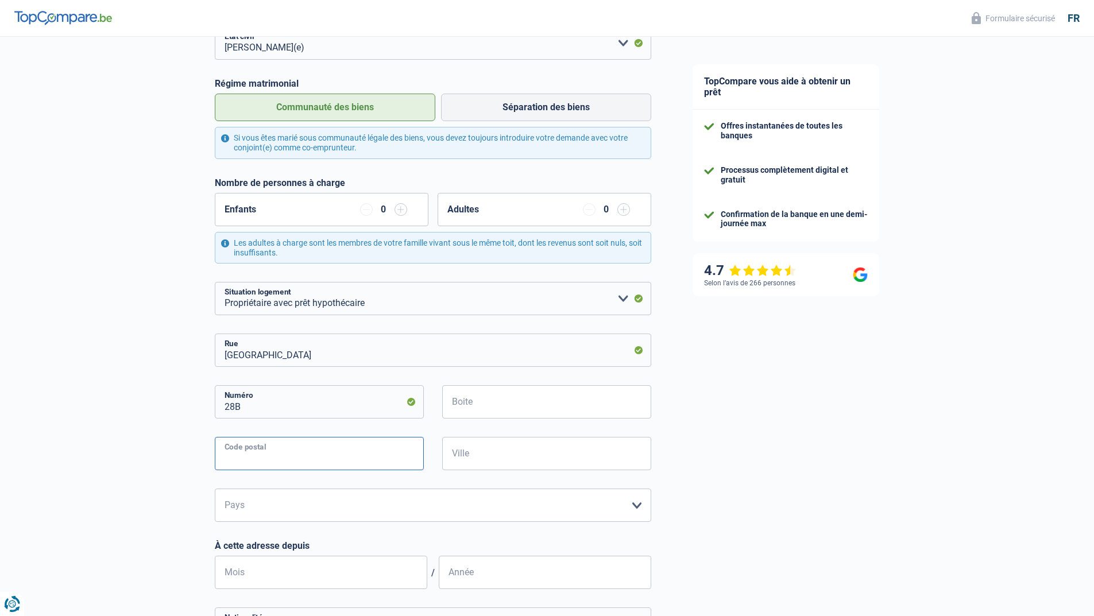
type input "6200"
click at [489, 451] on input "Ville" at bounding box center [546, 453] width 209 height 33
type input "Bouffioulx"
click at [640, 508] on select "Belgique Luxembourg Veuillez sélectionner une option" at bounding box center [433, 505] width 436 height 33
select select "BE"
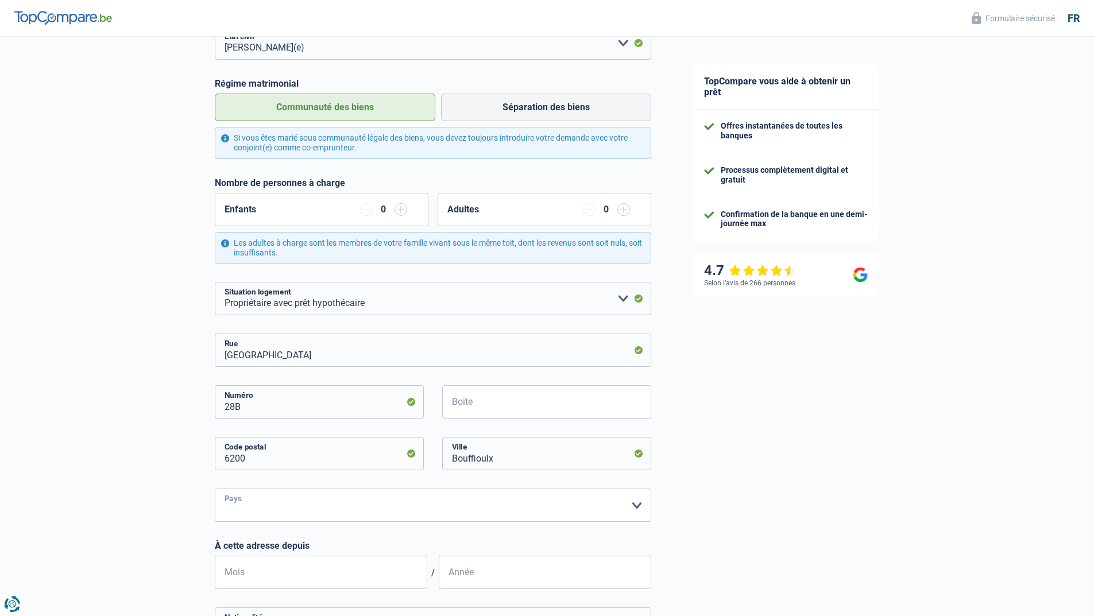
click at [215, 490] on select "Belgique Luxembourg Veuillez sélectionner une option" at bounding box center [433, 505] width 436 height 33
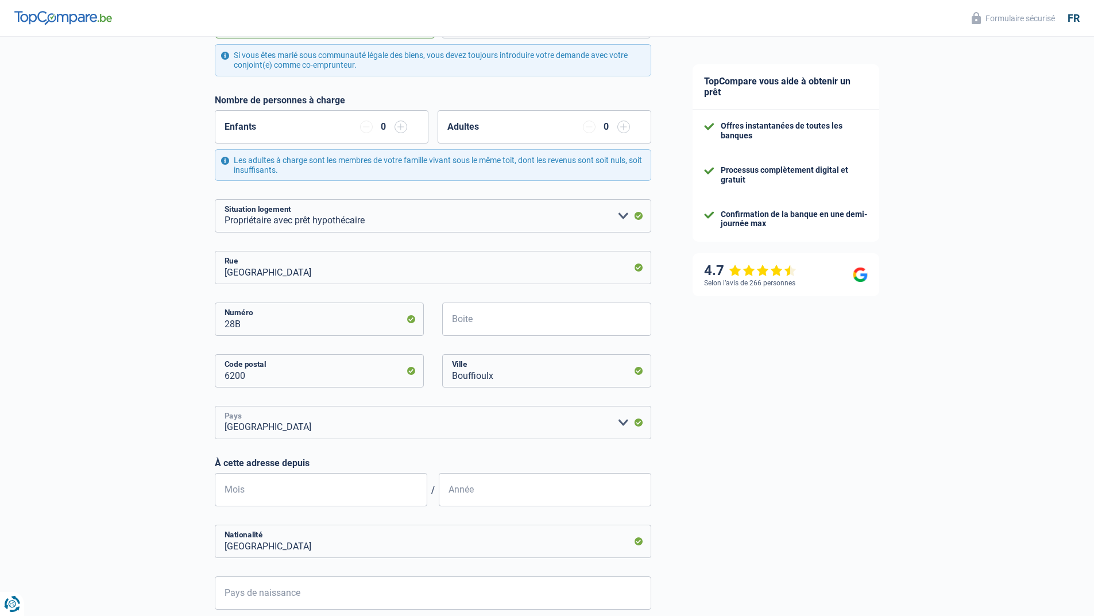
scroll to position [287, 0]
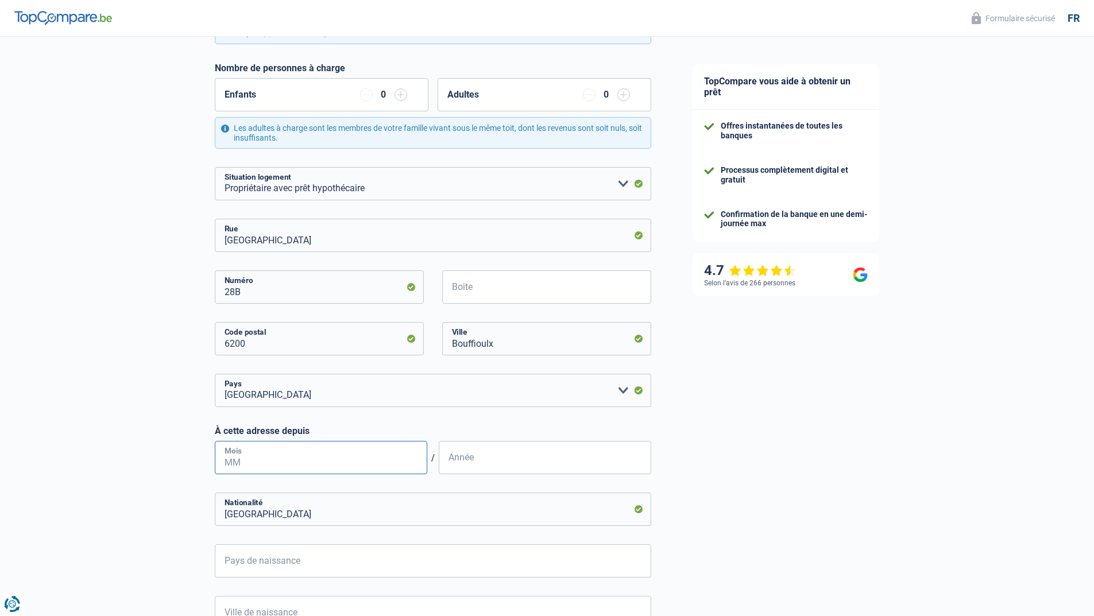
click at [365, 458] on input "Mois" at bounding box center [321, 457] width 212 height 33
type input "0"
type input "11"
click at [475, 462] on input "Année" at bounding box center [545, 457] width 212 height 33
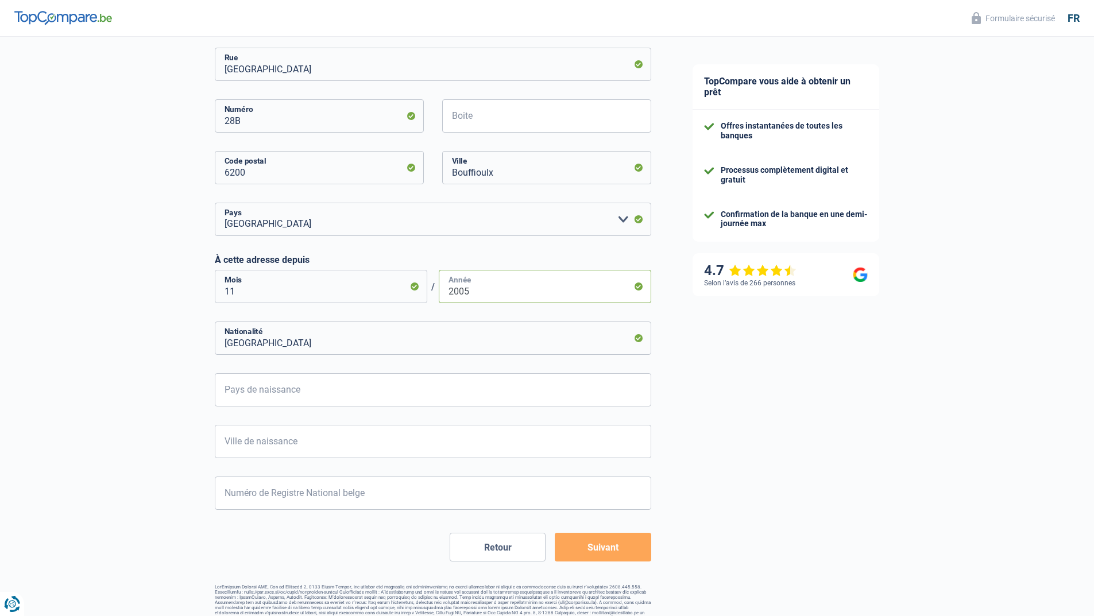
scroll to position [459, 0]
type input "2005"
click at [328, 390] on input "Pays de naissance" at bounding box center [433, 388] width 436 height 33
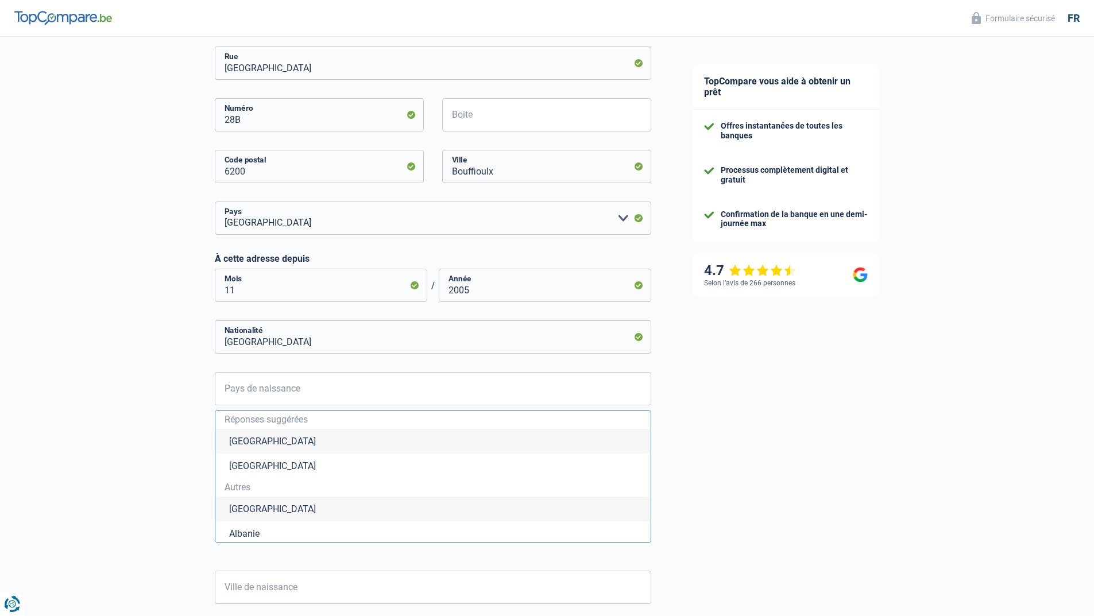
click at [260, 440] on li "[GEOGRAPHIC_DATA]" at bounding box center [432, 441] width 435 height 25
type input "[GEOGRAPHIC_DATA]"
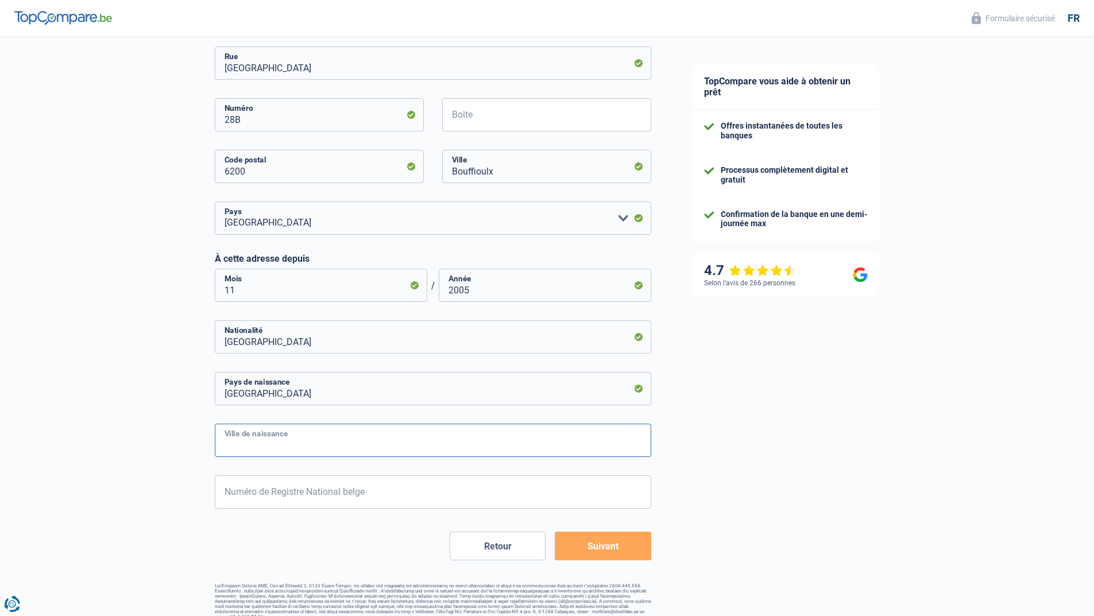
click at [320, 441] on input "Ville de naissance" at bounding box center [433, 440] width 436 height 33
type input "[GEOGRAPHIC_DATA]"
click at [291, 491] on input "Numéro de Registre National belge" at bounding box center [433, 491] width 436 height 33
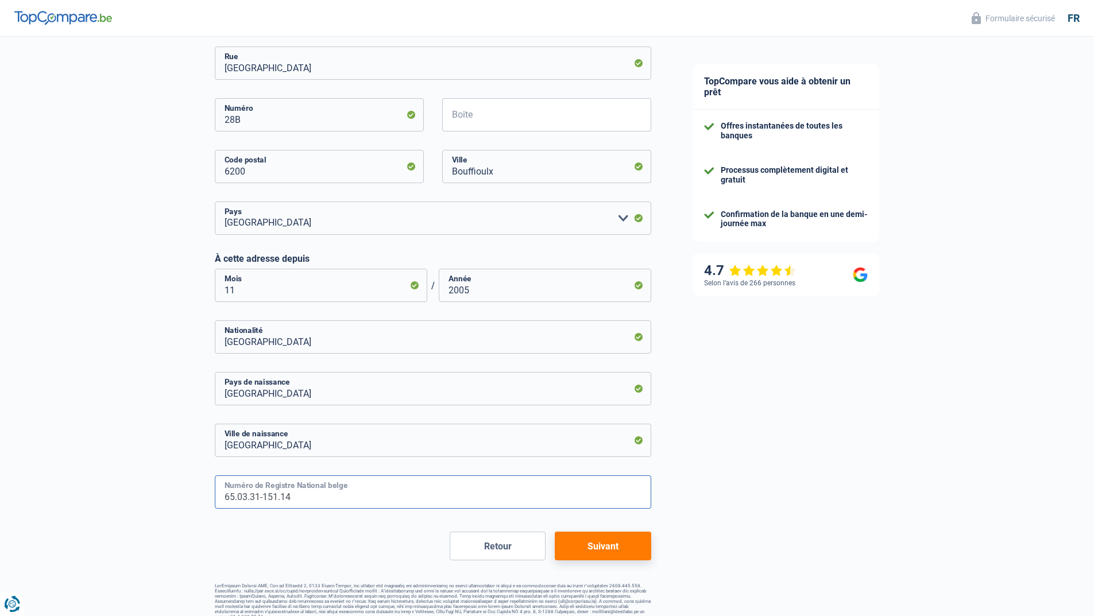
type input "65.03.31-151.14"
click at [606, 540] on button "Suivant" at bounding box center [603, 546] width 96 height 29
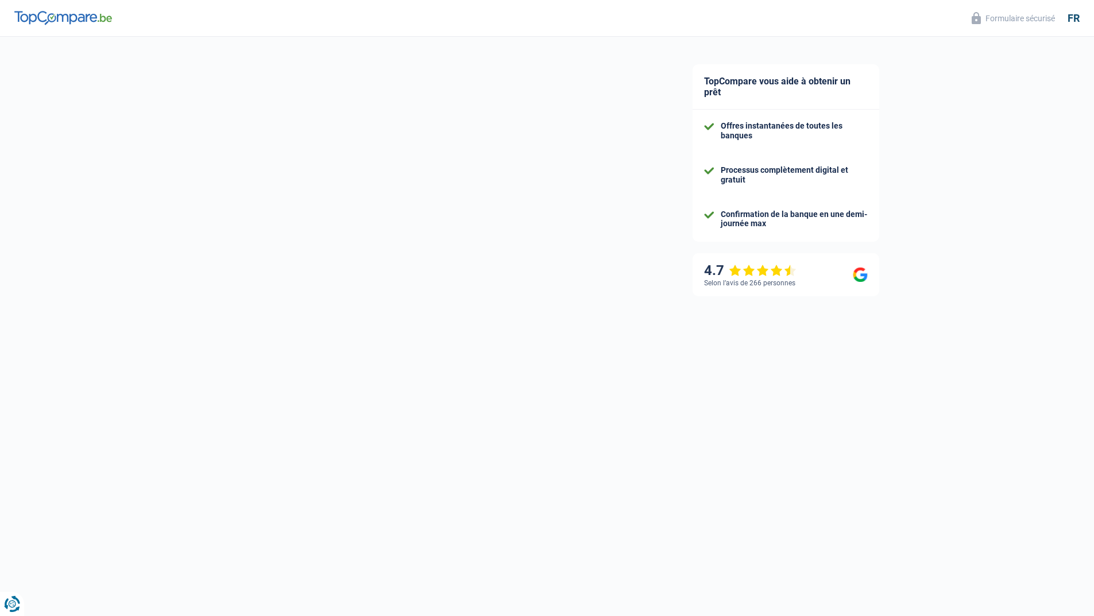
select select "netSalary"
select select "mortgage"
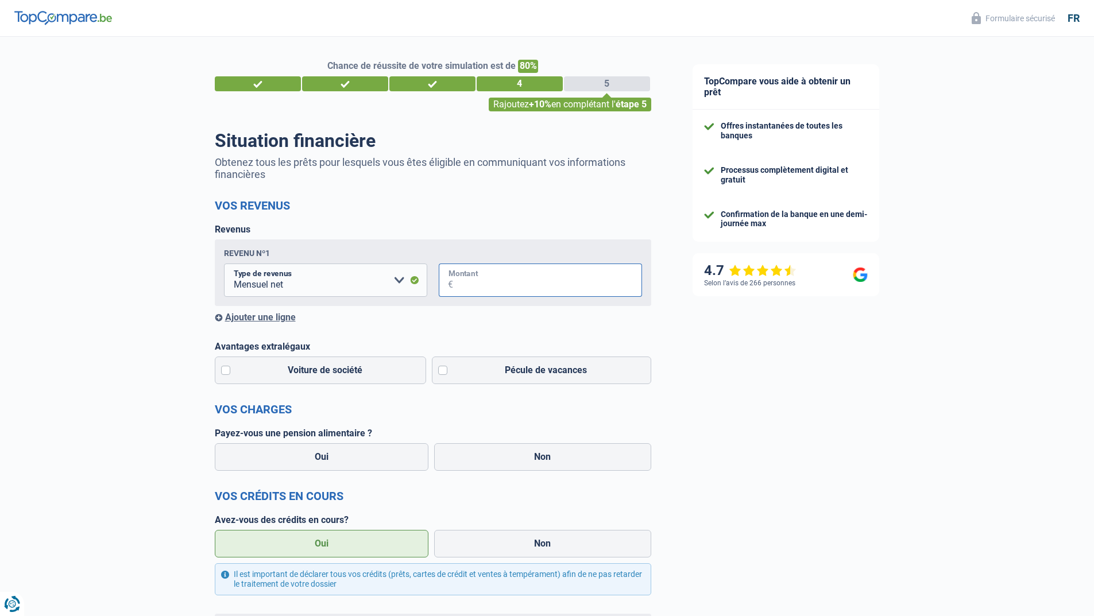
click at [500, 281] on input "Montant" at bounding box center [547, 280] width 189 height 33
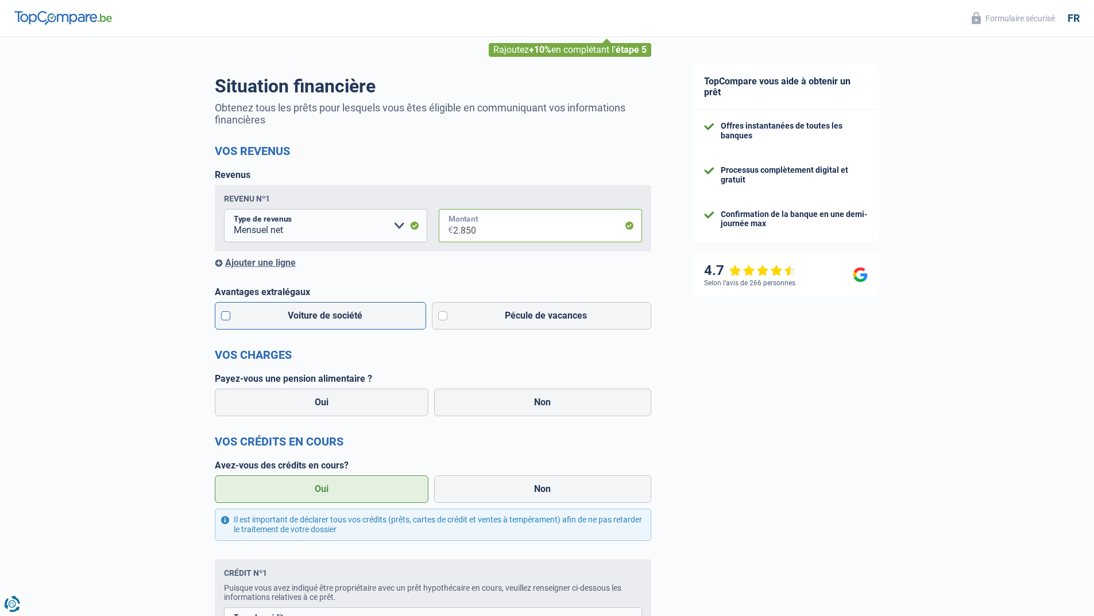
scroll to position [57, 0]
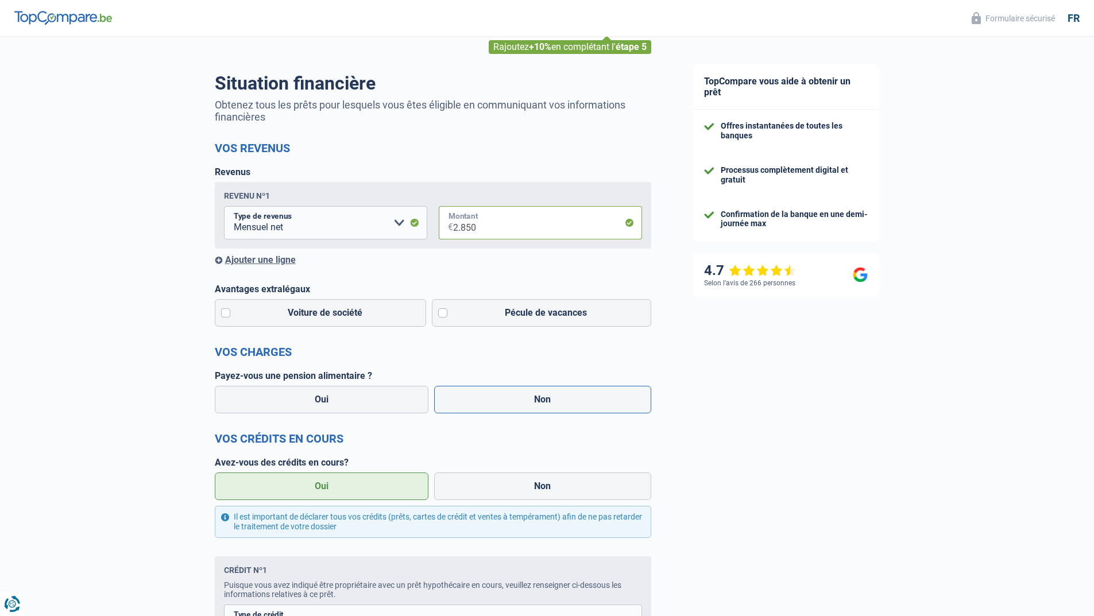
type input "2.850"
click at [513, 404] on label "Non" at bounding box center [542, 400] width 217 height 28
click at [513, 404] on input "Non" at bounding box center [542, 400] width 217 height 28
radio input "true"
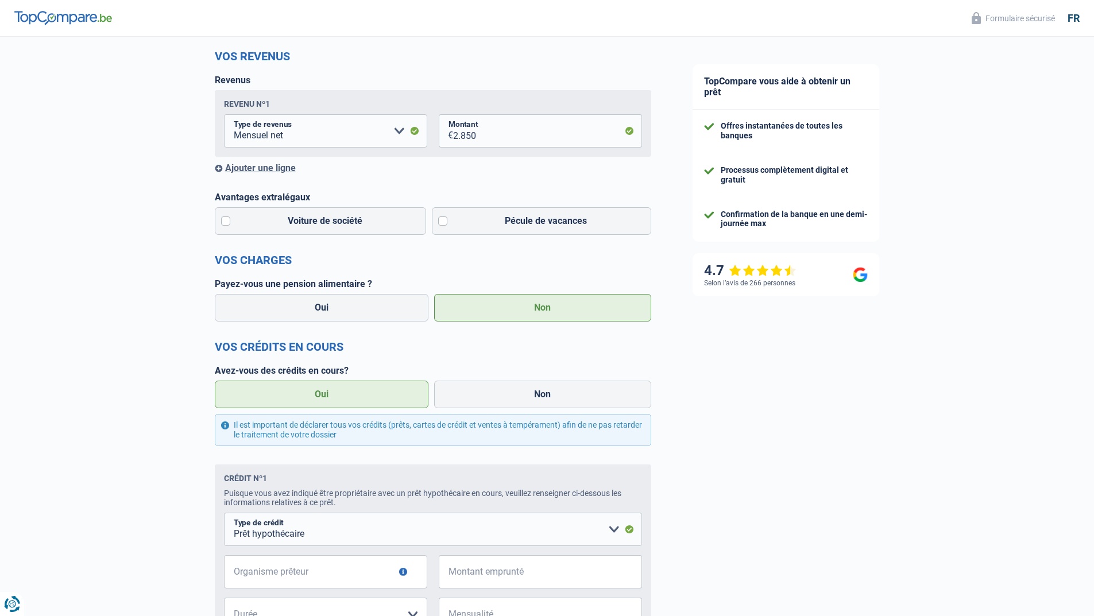
scroll to position [0, 0]
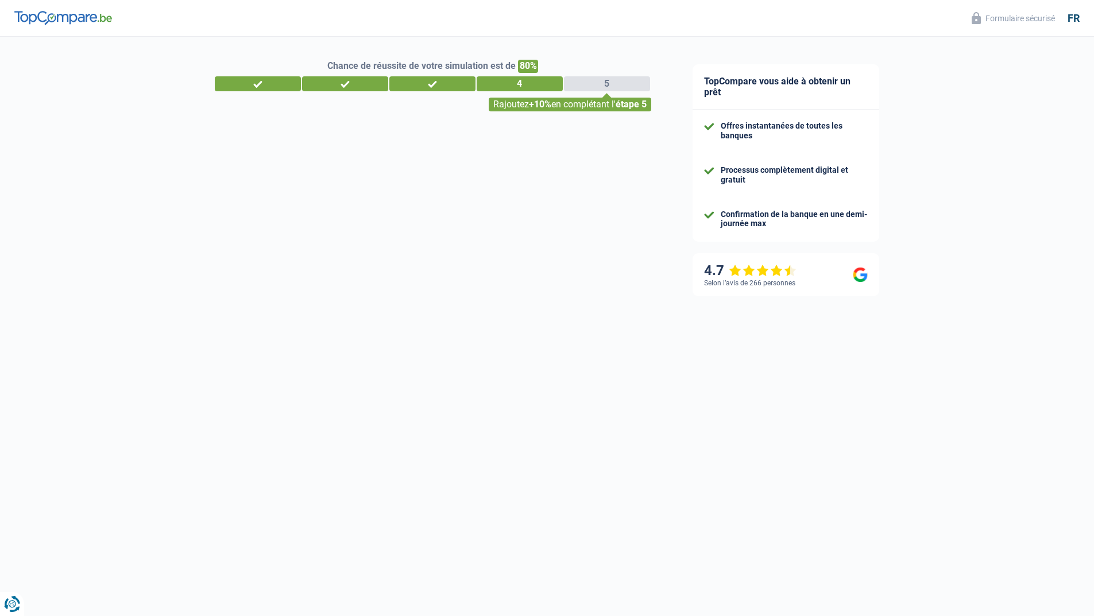
select select "married"
select select "ownerWithMortgage"
select select "BE"
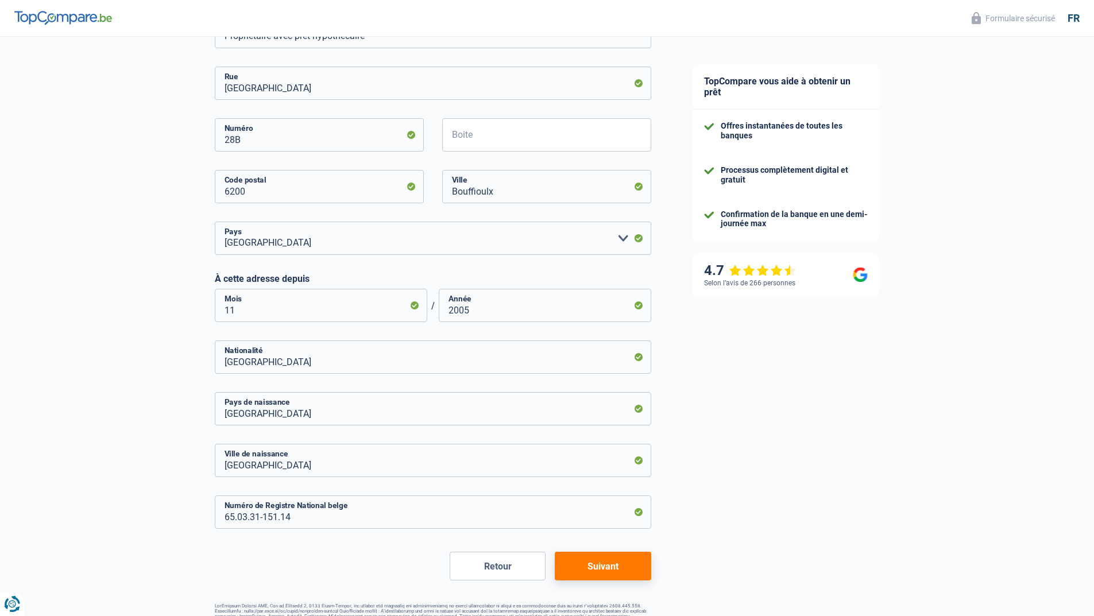
scroll to position [459, 0]
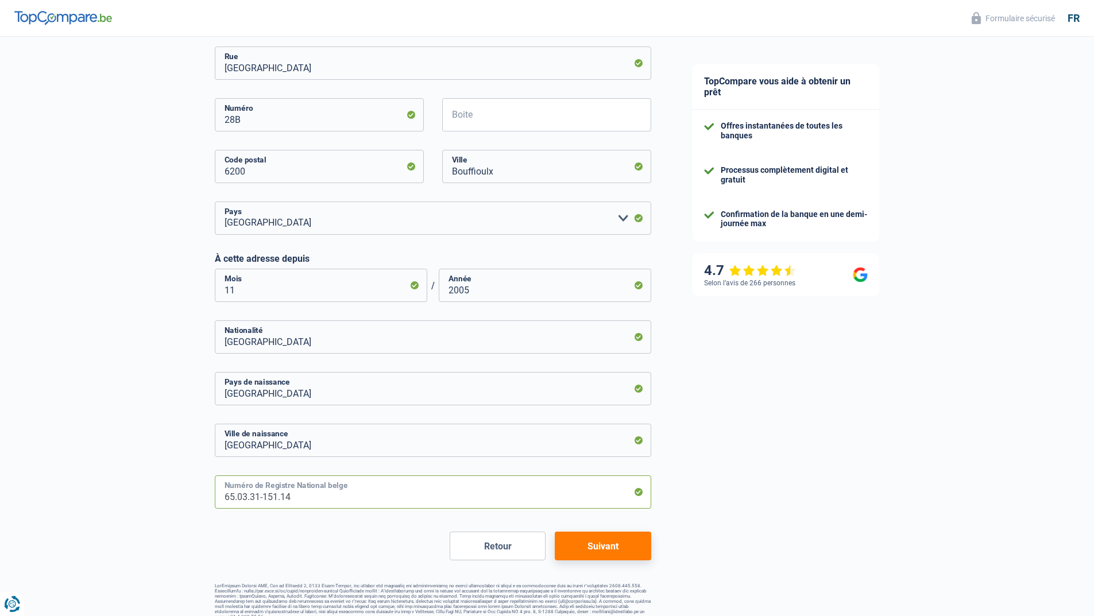
drag, startPoint x: 324, startPoint y: 497, endPoint x: 162, endPoint y: 492, distance: 162.0
click at [162, 492] on div "Chance de réussite de votre simulation est de 80% 1 2 3 4 5 Rajoutez +10% en co…" at bounding box center [336, 98] width 672 height 1051
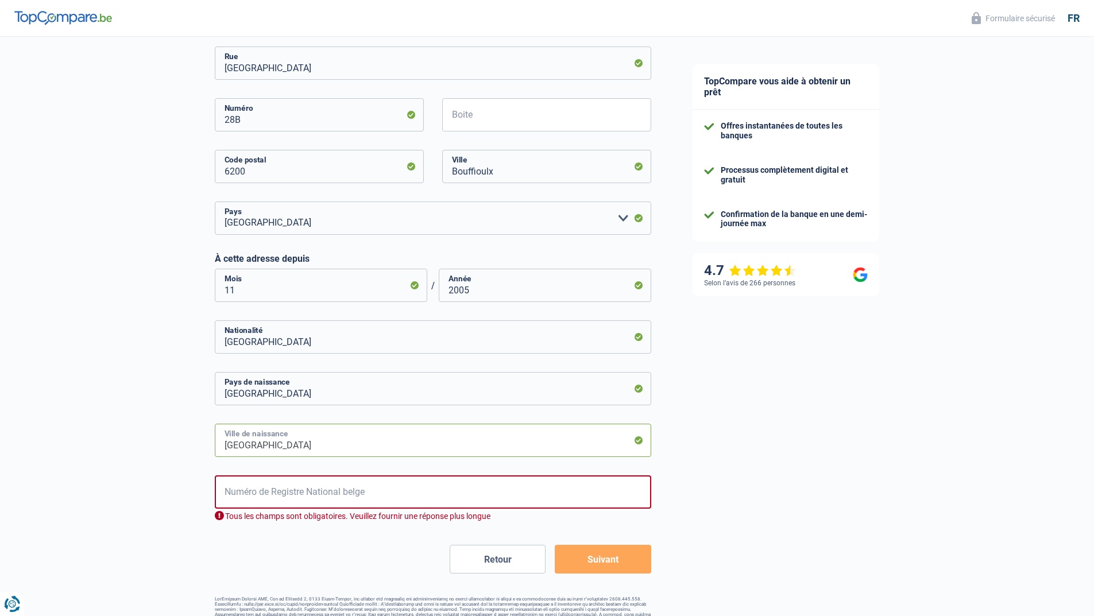
drag, startPoint x: 284, startPoint y: 444, endPoint x: 167, endPoint y: 447, distance: 116.6
click at [171, 447] on div "Chance de réussite de votre simulation est de 80% 1 2 3 4 5 Rajoutez +10% en co…" at bounding box center [336, 105] width 672 height 1065
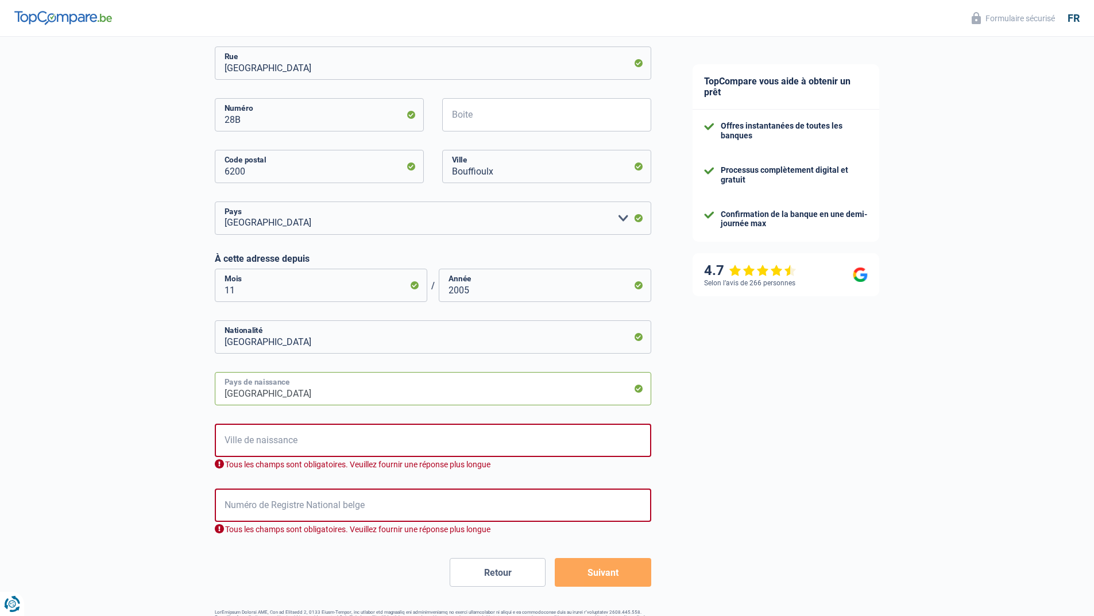
drag, startPoint x: 271, startPoint y: 393, endPoint x: 190, endPoint y: 393, distance: 81.0
click at [190, 393] on div "Chance de réussite de votre simulation est de 80% 1 2 3 4 5 Rajoutez +10% en co…" at bounding box center [336, 112] width 672 height 1078
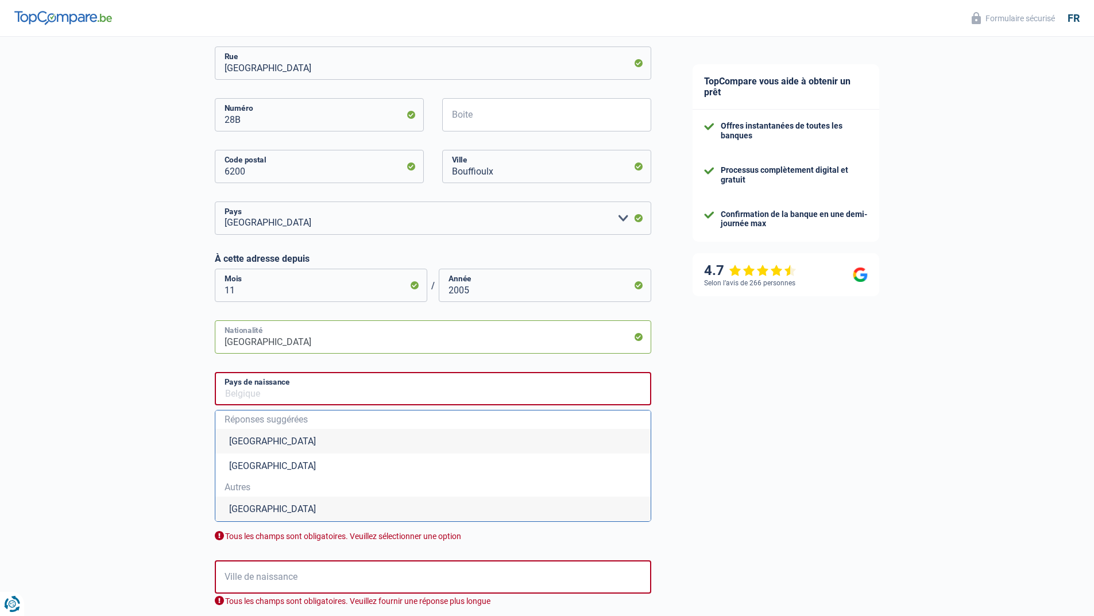
drag, startPoint x: 278, startPoint y: 344, endPoint x: 156, endPoint y: 341, distance: 122.4
click at [156, 341] on div "Chance de réussite de votre simulation est de 80% 1 2 3 4 5 Rajoutez +10% en co…" at bounding box center [336, 180] width 672 height 1214
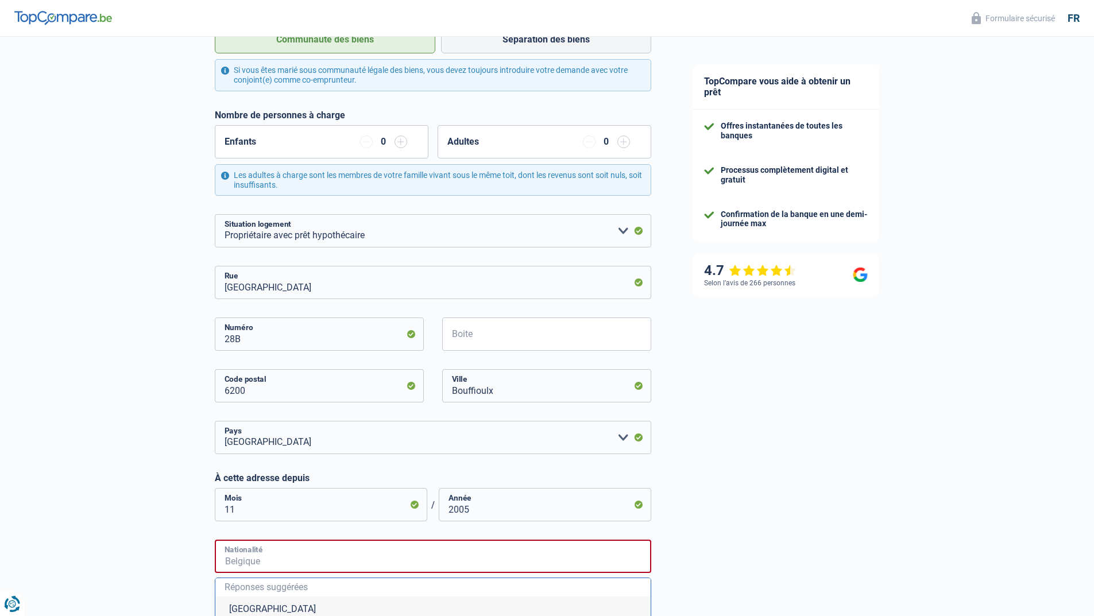
scroll to position [230, 0]
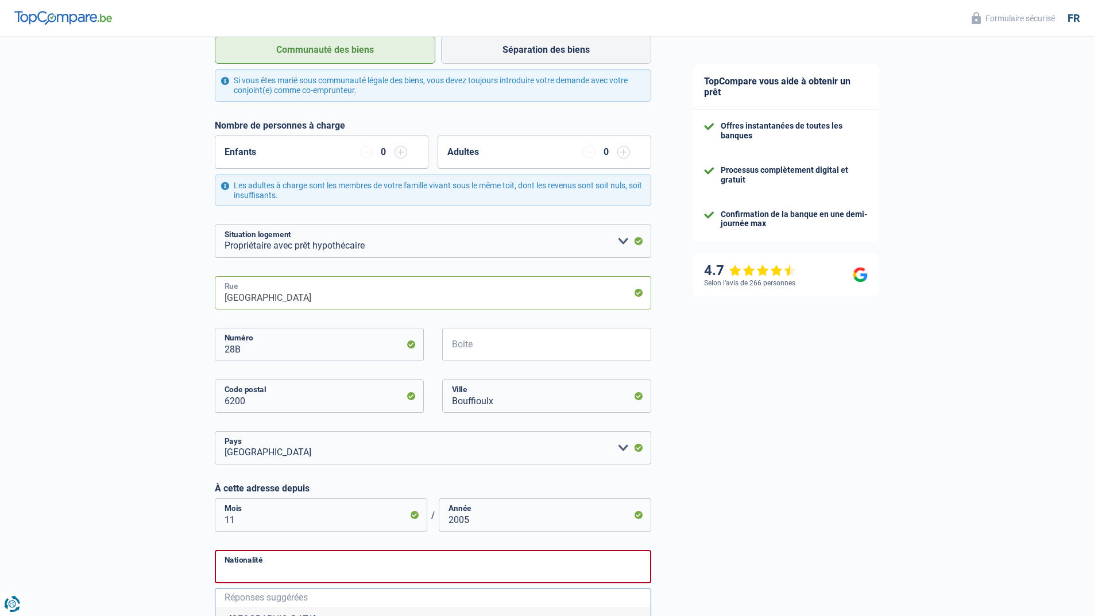
drag, startPoint x: 331, startPoint y: 299, endPoint x: 156, endPoint y: 305, distance: 174.7
click at [156, 305] on div "Chance de réussite de votre simulation est de 80% 1 2 3 4 5 Rajoutez +10% en co…" at bounding box center [336, 416] width 672 height 1228
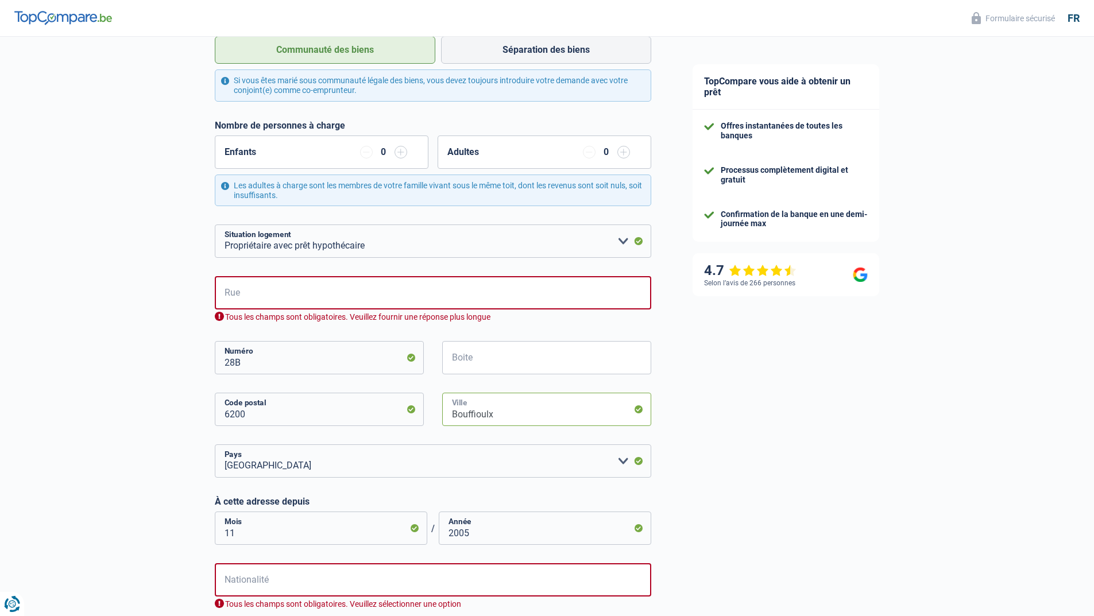
drag, startPoint x: 506, startPoint y: 414, endPoint x: 415, endPoint y: 417, distance: 90.8
click at [417, 419] on div "6200 Code postal Bouffioulx Ville" at bounding box center [433, 419] width 454 height 52
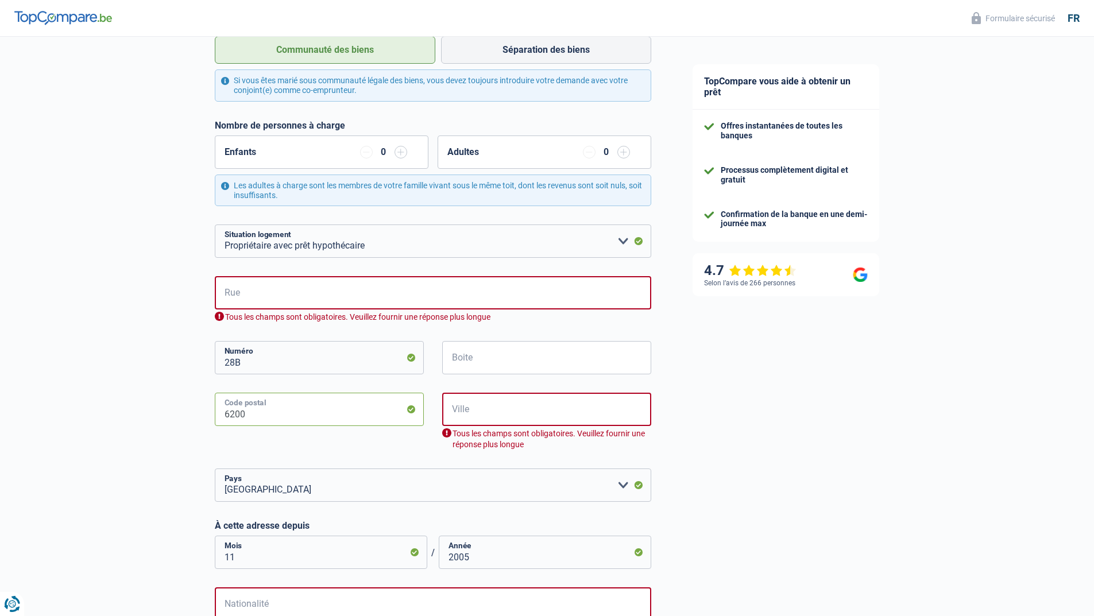
drag, startPoint x: 197, startPoint y: 413, endPoint x: 125, endPoint y: 416, distance: 72.4
click at [127, 417] on div "Chance de réussite de votre simulation est de 80% 1 2 3 4 5 Rajoutez +10% en co…" at bounding box center [336, 373] width 672 height 1142
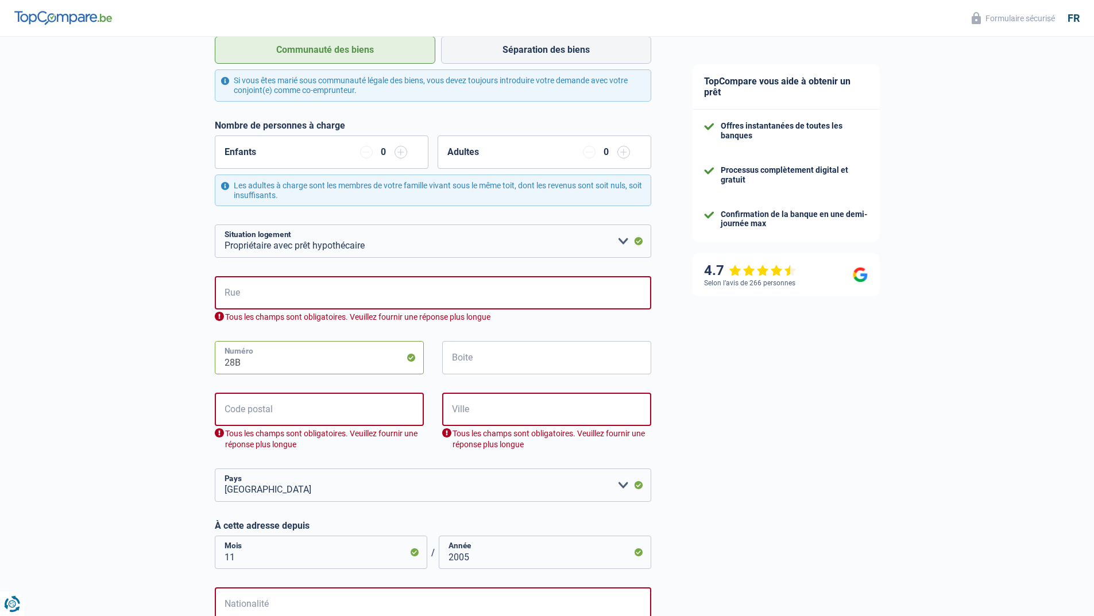
drag, startPoint x: 253, startPoint y: 362, endPoint x: 145, endPoint y: 355, distance: 108.1
click at [153, 357] on div "Chance de réussite de votre simulation est de 80% 1 2 3 4 5 Rajoutez +10% en co…" at bounding box center [336, 373] width 672 height 1142
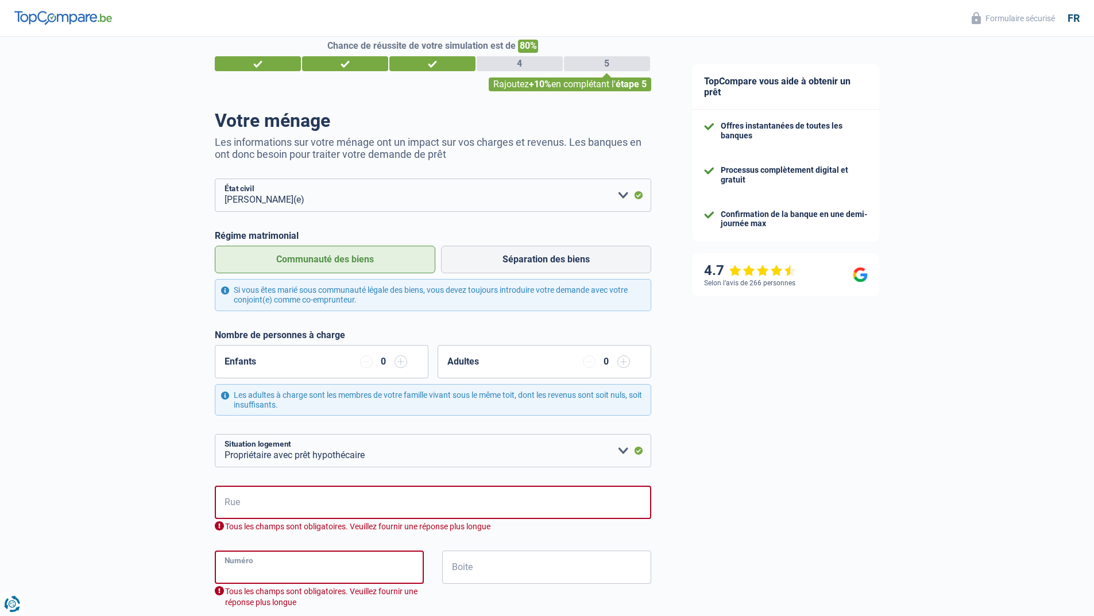
scroll to position [0, 0]
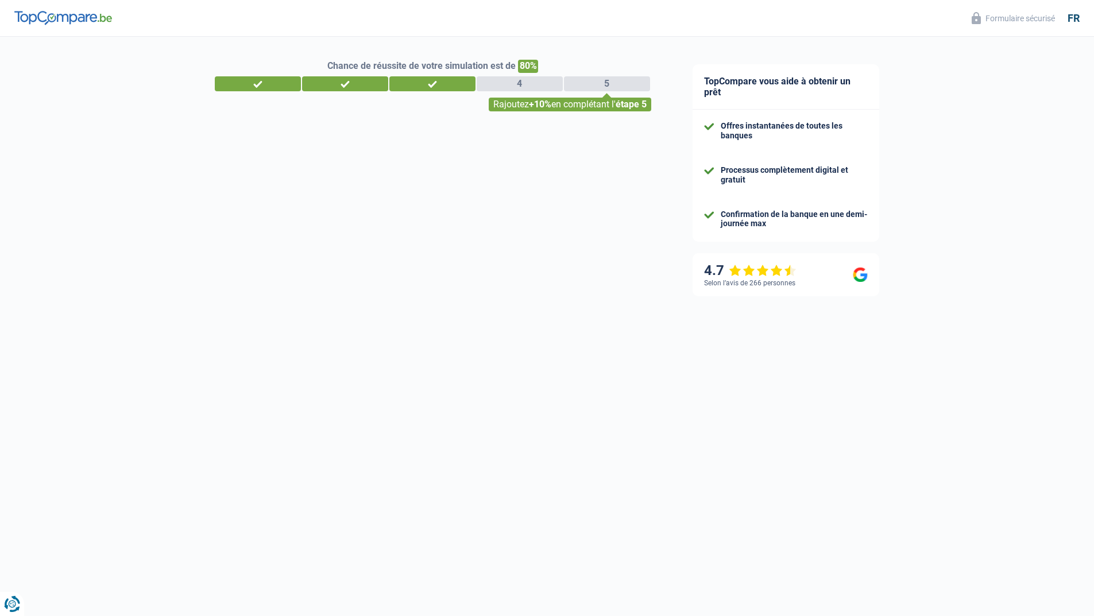
select select "worker"
select select "BE"
select select "industry"
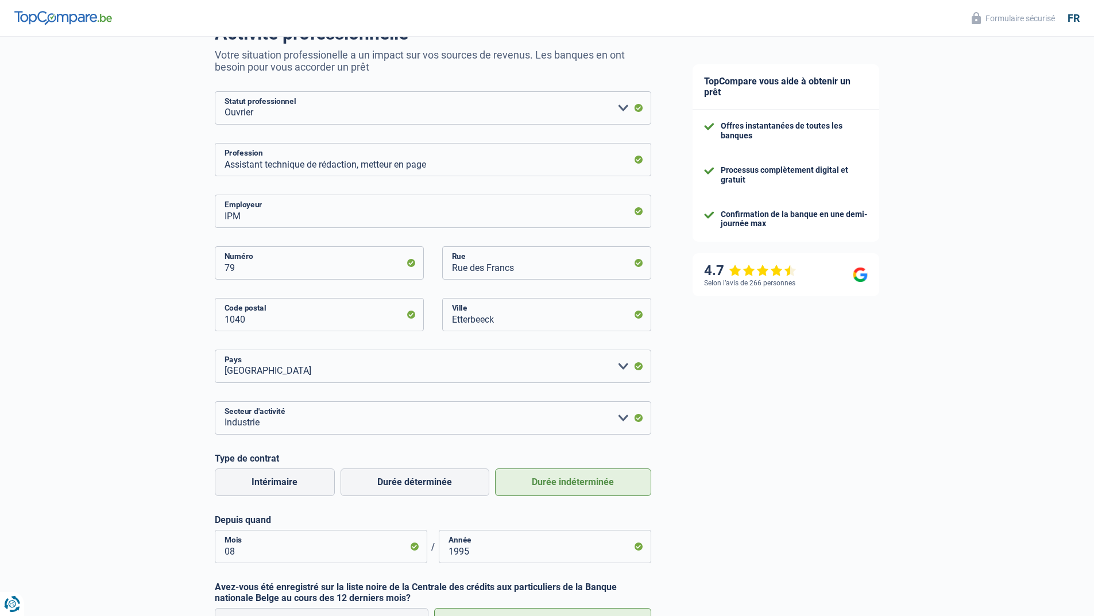
scroll to position [115, 0]
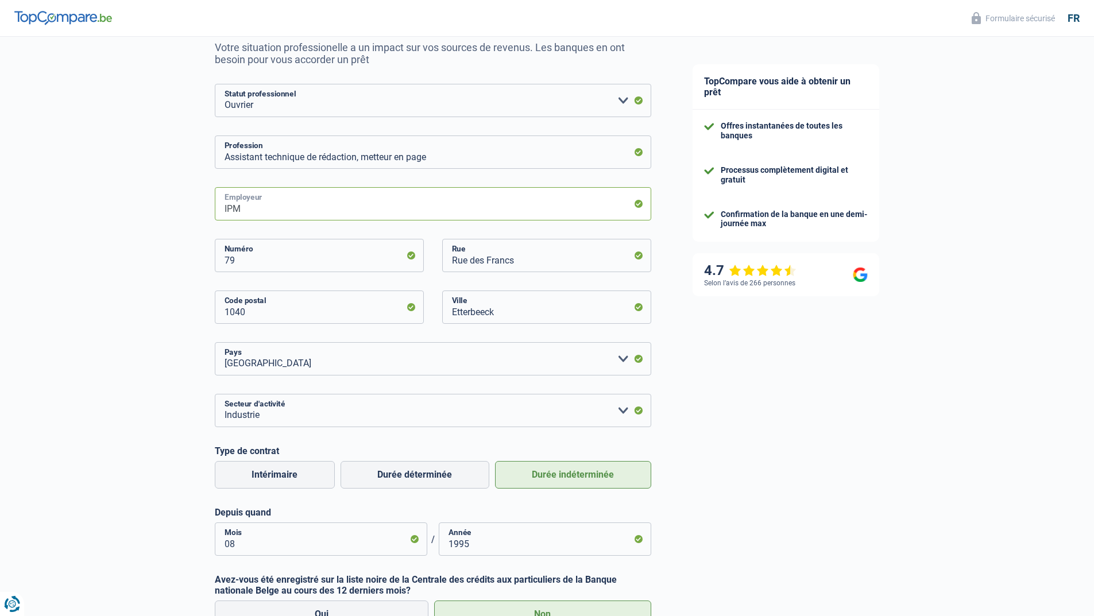
drag, startPoint x: 273, startPoint y: 214, endPoint x: 129, endPoint y: 208, distance: 144.2
click at [144, 212] on div "Chance de réussite de votre simulation est de 80% 1 2 3 4 5 Rajoutez +10% en co…" at bounding box center [336, 354] width 672 height 874
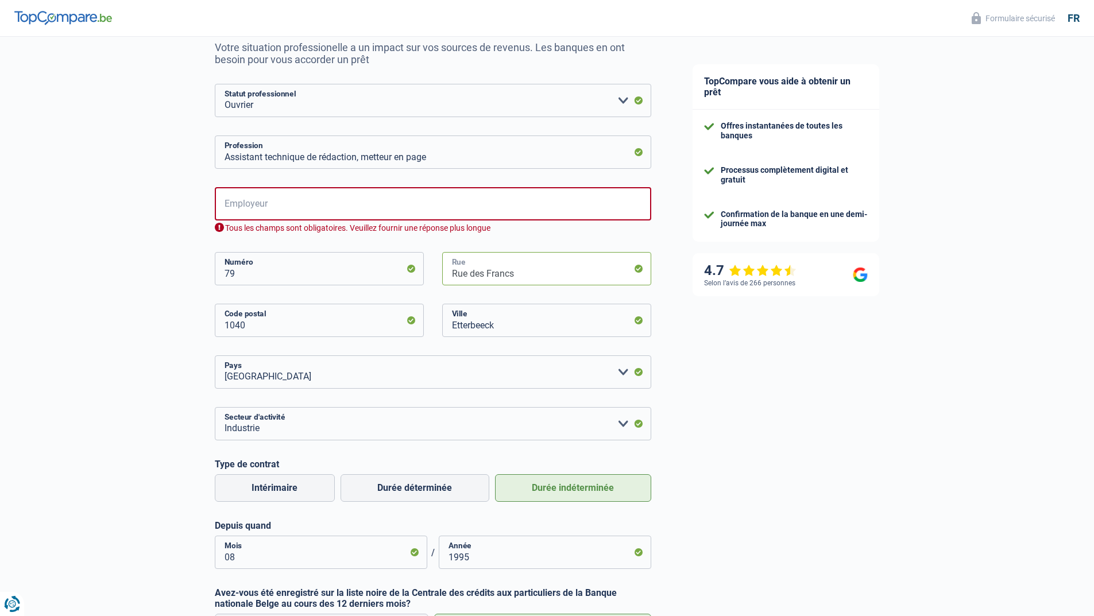
drag, startPoint x: 528, startPoint y: 273, endPoint x: 390, endPoint y: 269, distance: 137.9
click at [415, 273] on div "[STREET_ADDRESS]" at bounding box center [433, 278] width 454 height 52
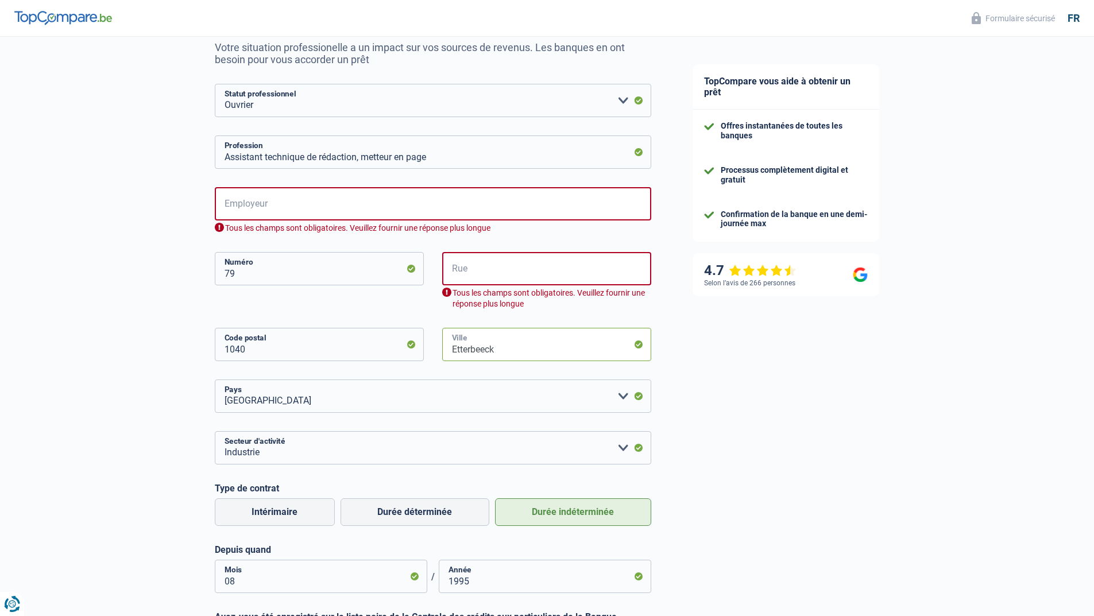
drag, startPoint x: 486, startPoint y: 353, endPoint x: 404, endPoint y: 354, distance: 81.5
click at [409, 356] on div "1040 Code postal Etterbeeck Ville" at bounding box center [433, 354] width 454 height 52
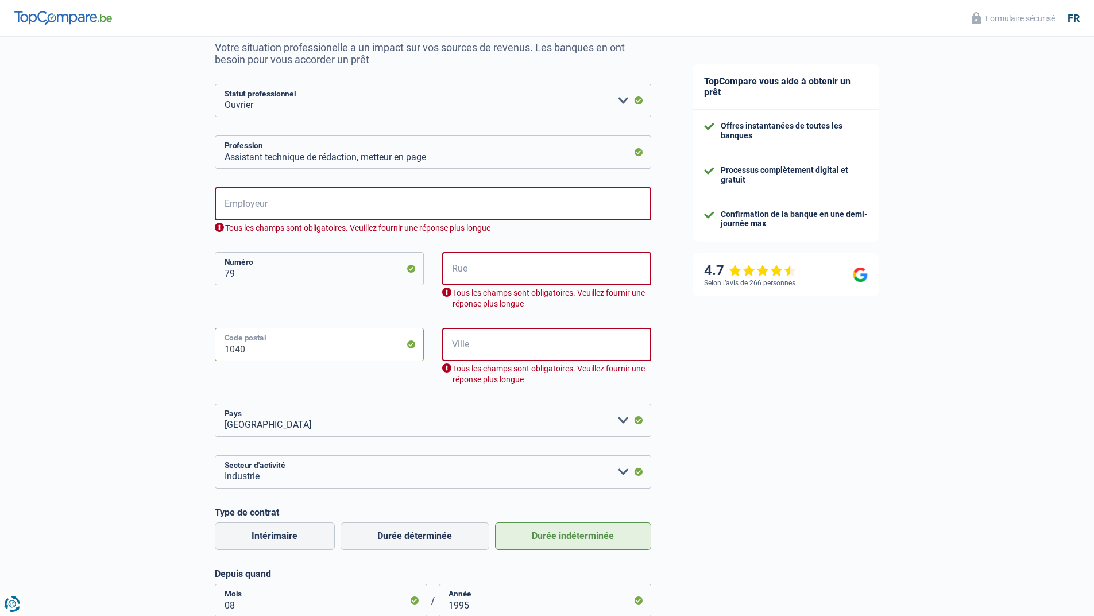
drag, startPoint x: 189, startPoint y: 356, endPoint x: 148, endPoint y: 356, distance: 41.3
click at [148, 356] on div "Chance de réussite de votre simulation est de 80% 1 2 3 4 5 Rajoutez +10% en co…" at bounding box center [336, 384] width 672 height 935
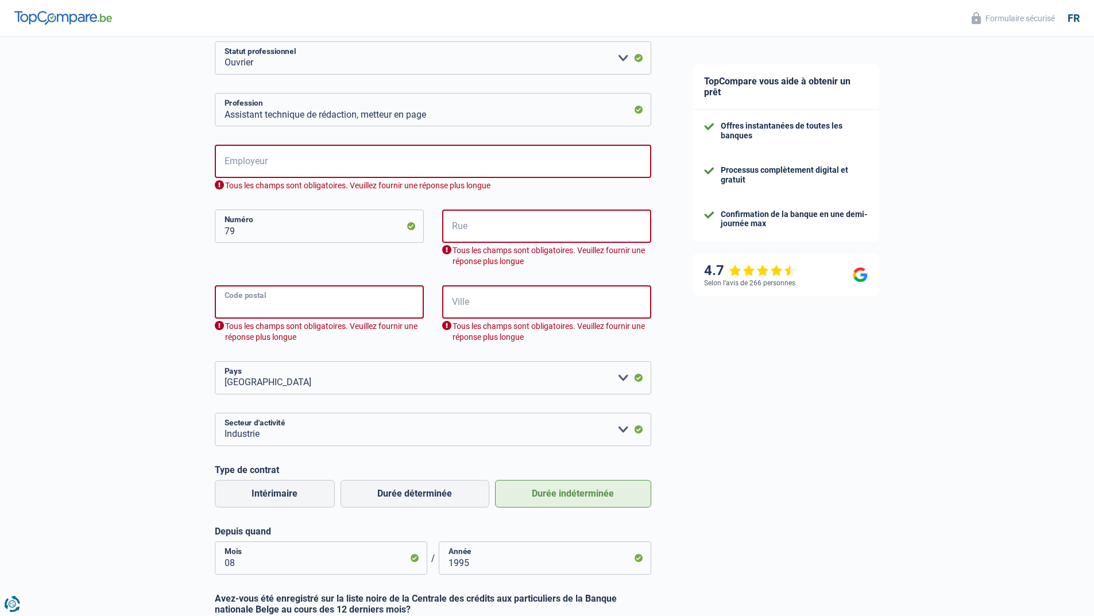
scroll to position [230, 0]
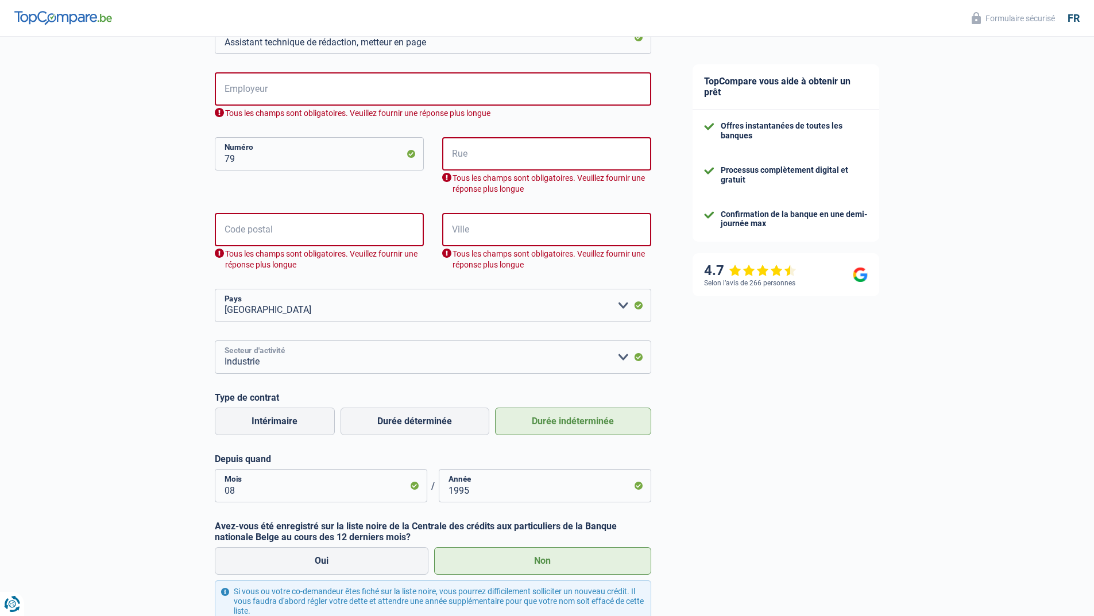
drag, startPoint x: 283, startPoint y: 358, endPoint x: 180, endPoint y: 364, distance: 103.5
click at [180, 364] on div "Chance de réussite de votre simulation est de 80% 1 2 3 4 5 Rajoutez +10% en co…" at bounding box center [336, 269] width 672 height 935
drag, startPoint x: 272, startPoint y: 363, endPoint x: 263, endPoint y: 366, distance: 9.3
click at [249, 366] on select "Agriculture/Pêche Industrie Horeca Courier/Fitness/Taxi Construction Banques/As…" at bounding box center [433, 357] width 436 height 33
drag, startPoint x: 283, startPoint y: 362, endPoint x: 266, endPoint y: 363, distance: 16.7
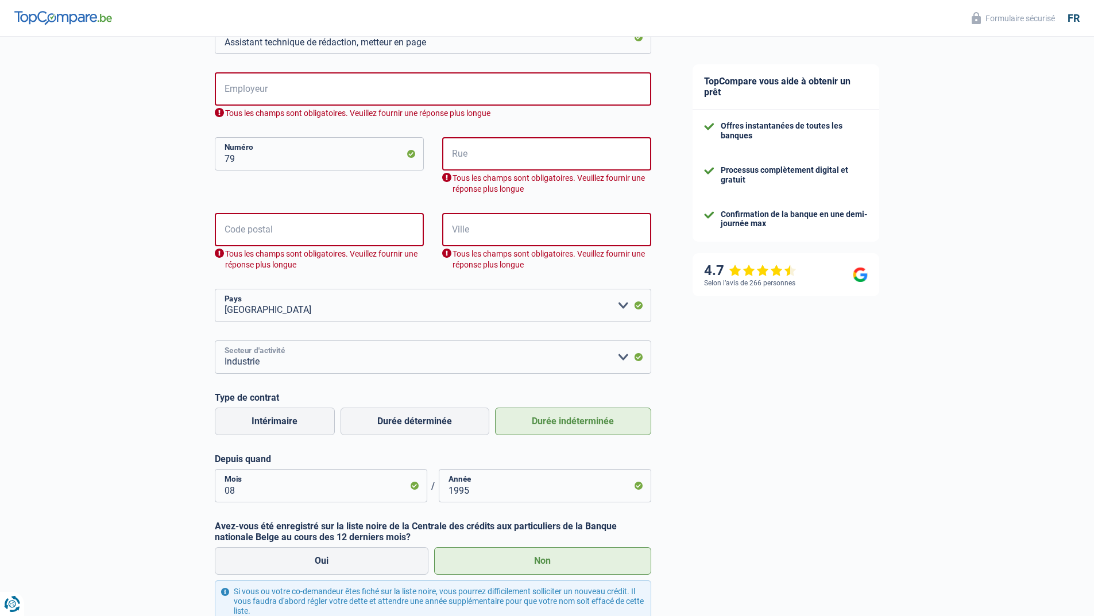
click at [266, 363] on select "Agriculture/Pêche Industrie Horeca Courier/Fitness/Taxi Construction Banques/As…" at bounding box center [433, 357] width 436 height 33
select select "otherInstitutions"
click at [215, 342] on select "Agriculture/Pêche Industrie Horeca Courier/Fitness/Taxi Construction Banques/As…" at bounding box center [433, 357] width 436 height 33
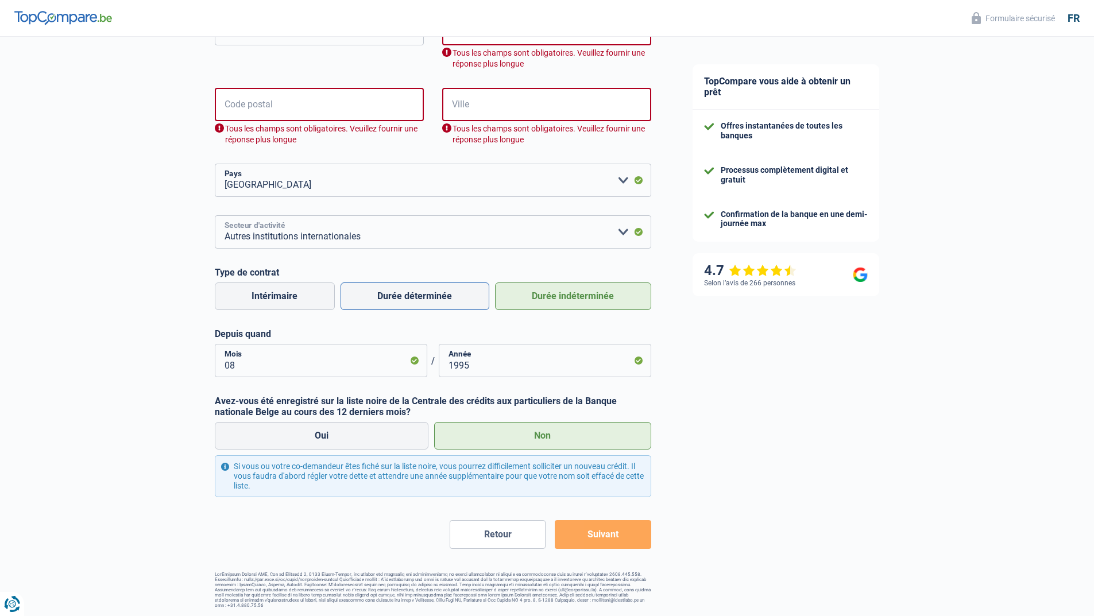
scroll to position [355, 0]
click at [500, 367] on input "1995" at bounding box center [545, 359] width 212 height 33
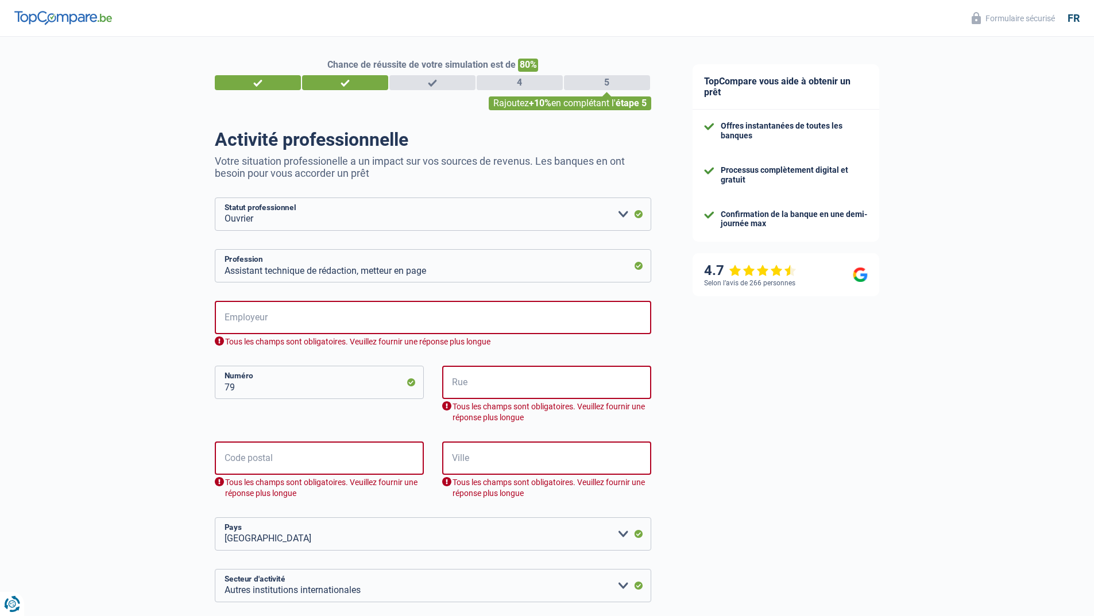
scroll to position [0, 0]
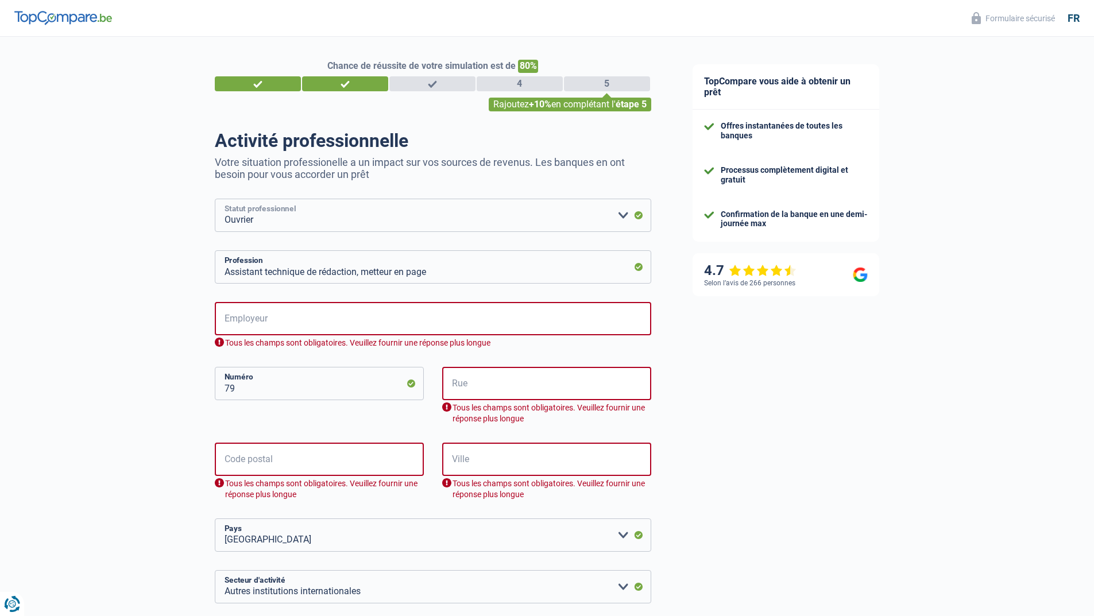
drag, startPoint x: 295, startPoint y: 219, endPoint x: 181, endPoint y: 222, distance: 113.2
click at [181, 222] on div "Chance de réussite de votre simulation est de 80% 1 2 3 4 5 Rajoutez +10% en co…" at bounding box center [336, 499] width 672 height 935
click at [171, 215] on div "Chance de réussite de votre simulation est de 80% 1 2 3 4 5 Rajoutez +10% en co…" at bounding box center [336, 499] width 672 height 935
drag, startPoint x: 469, startPoint y: 277, endPoint x: 153, endPoint y: 271, distance: 315.9
click at [158, 276] on div "Chance de réussite de votre simulation est de 80% 1 2 3 4 5 Rajoutez +10% en co…" at bounding box center [336, 499] width 672 height 935
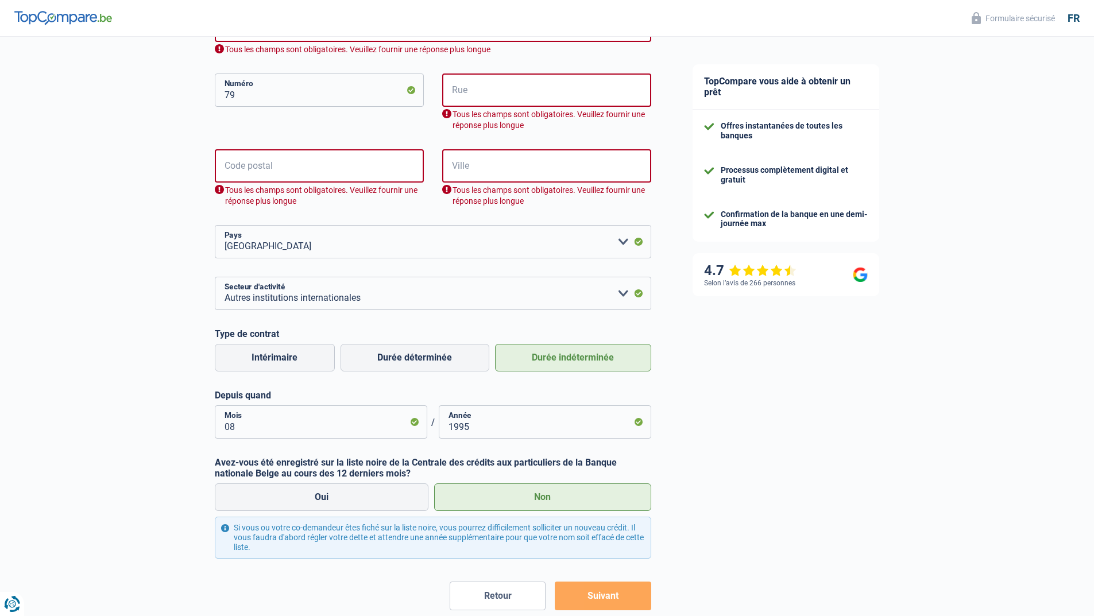
scroll to position [369, 0]
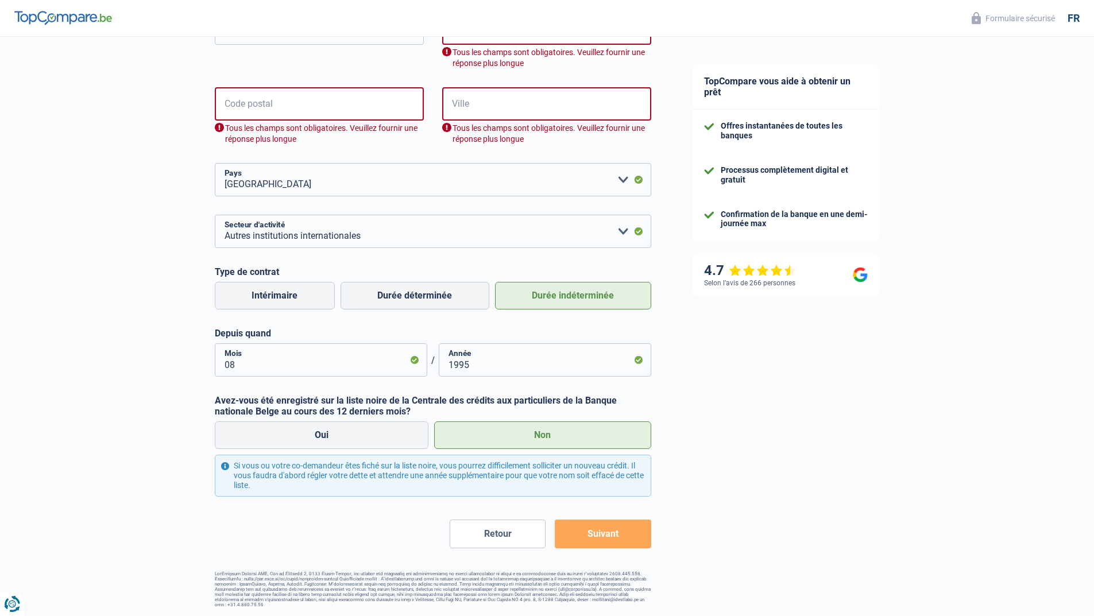
click at [501, 532] on button "Retour" at bounding box center [498, 534] width 96 height 29
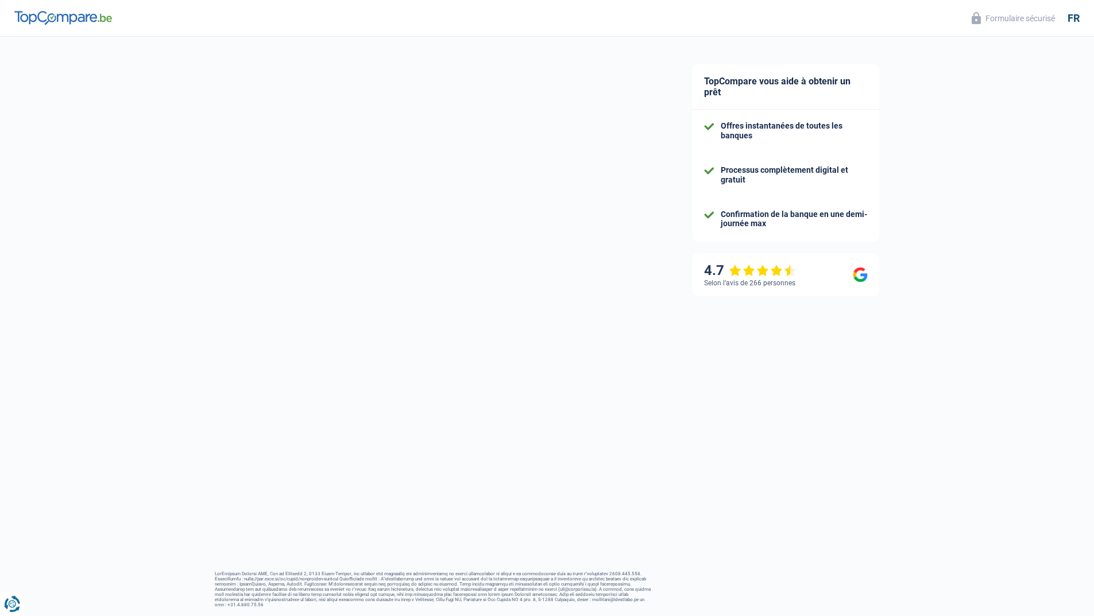
select select "32"
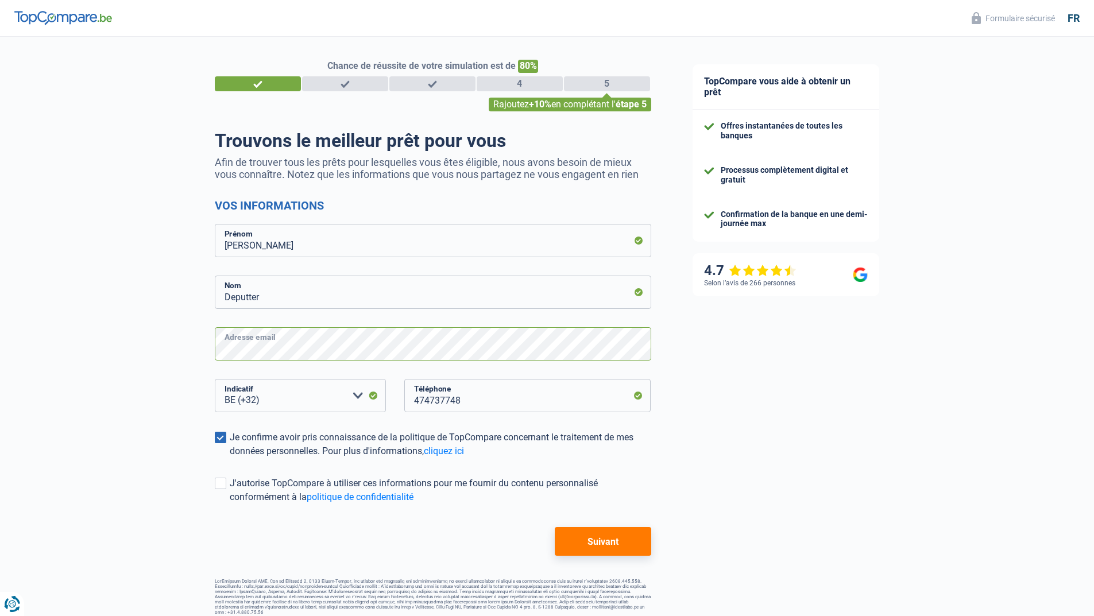
click at [145, 352] on div "Chance de réussite de votre simulation est de 80% 1 2 3 4 5 Rajoutez +10% en co…" at bounding box center [336, 325] width 672 height 587
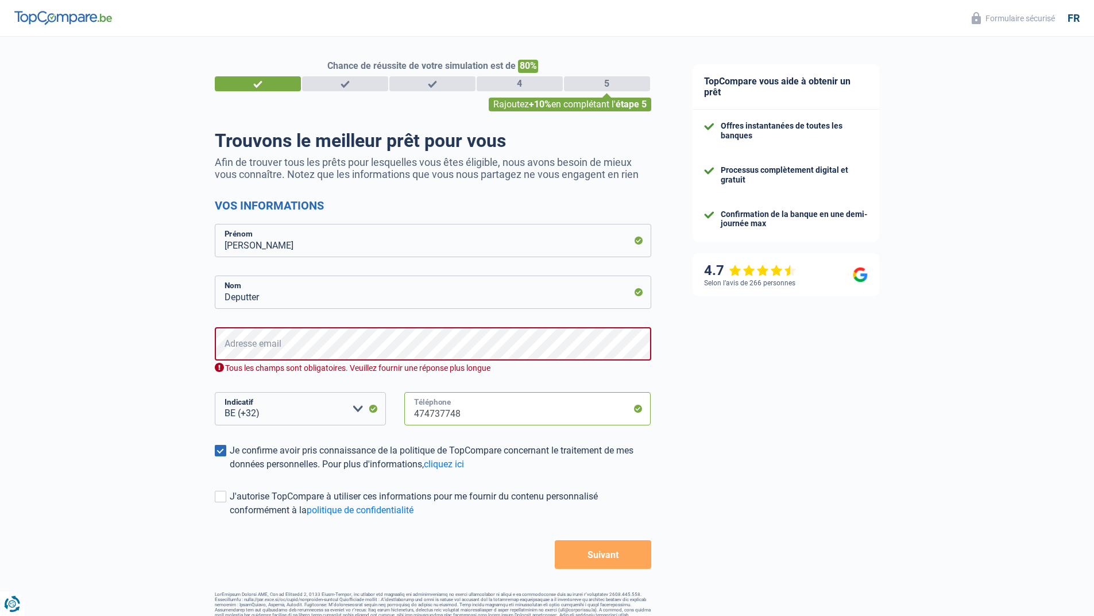
drag, startPoint x: 483, startPoint y: 411, endPoint x: 347, endPoint y: 412, distance: 136.1
click at [348, 412] on div "BE (+32) LU (+352) Veuillez sélectionner une option Indicatif 474737748 Télépho…" at bounding box center [433, 418] width 454 height 52
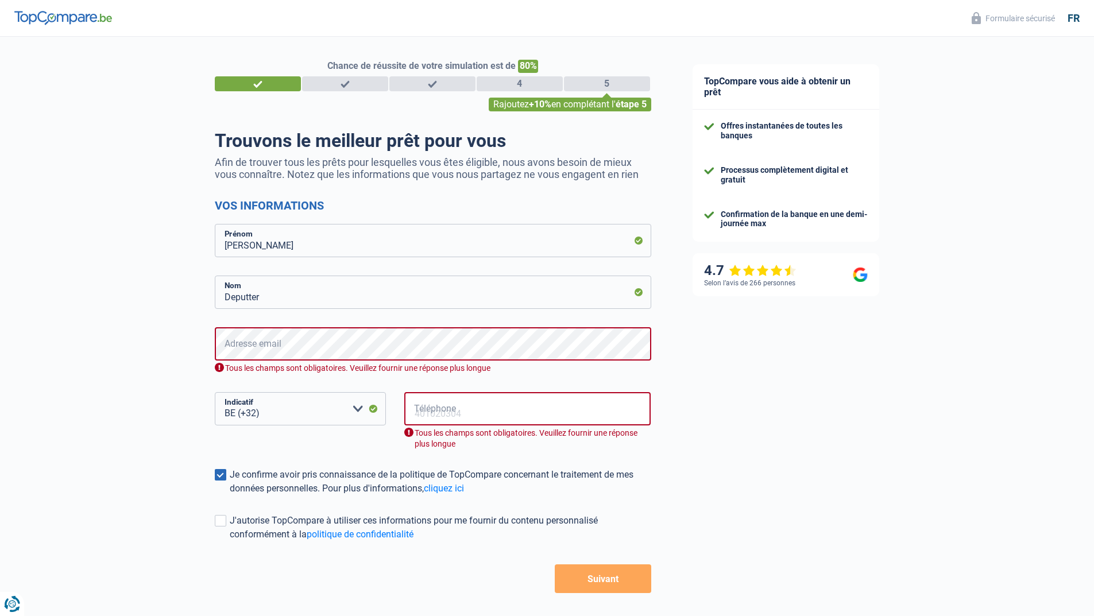
click at [222, 474] on span at bounding box center [220, 474] width 11 height 11
click at [230, 496] on input "Je confirme avoir pris connaissance de la politique de TopCompare concernant le…" at bounding box center [230, 496] width 0 height 0
drag, startPoint x: 271, startPoint y: 297, endPoint x: 154, endPoint y: 289, distance: 116.8
click at [164, 295] on div "Chance de réussite de votre simulation est de 80% 1 2 3 4 5 Rajoutez +10% en co…" at bounding box center [336, 344] width 672 height 625
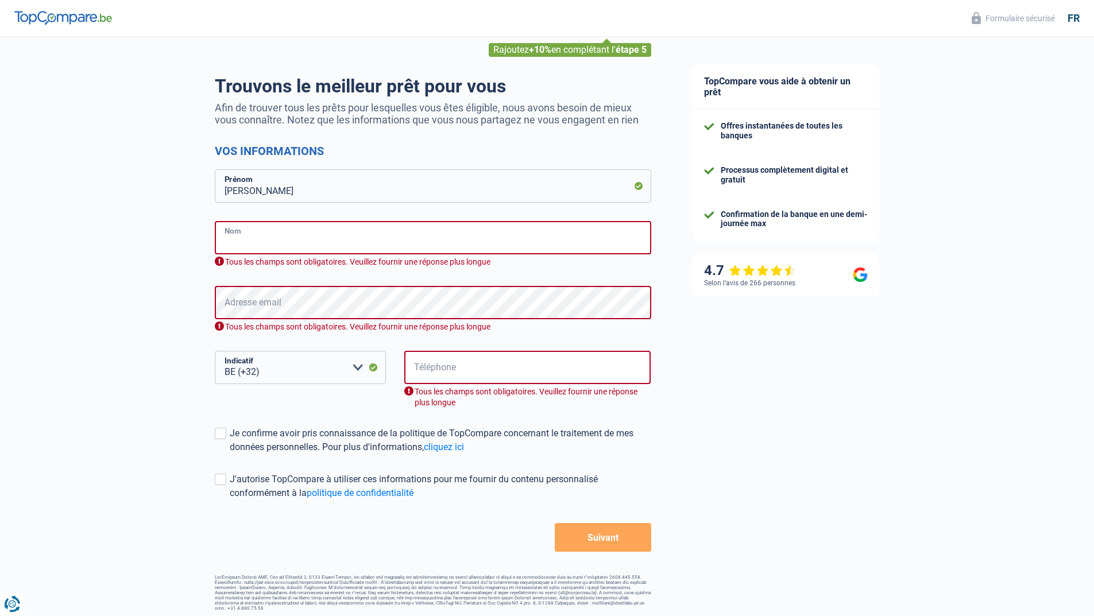
scroll to position [58, 0]
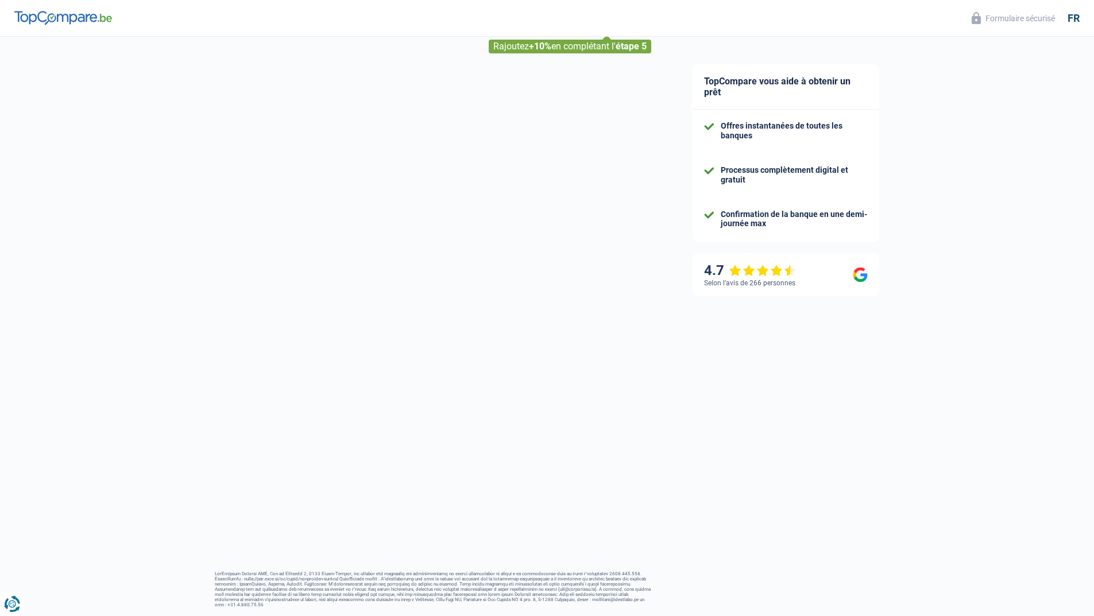
select select "32"
